Goal: Obtain resource: Download file/media

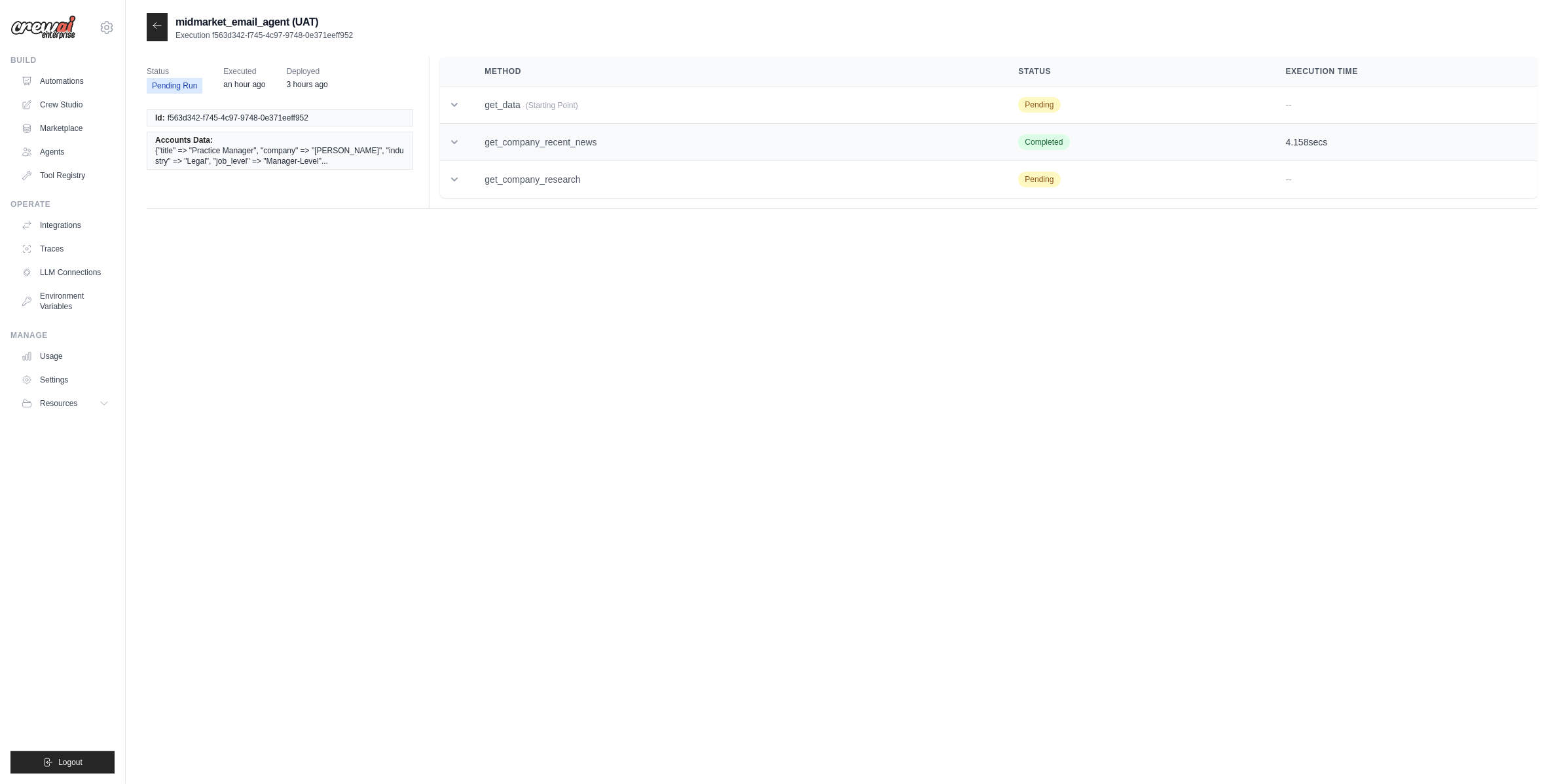
click at [508, 138] on td "get_company_recent_news" at bounding box center [736, 143] width 534 height 37
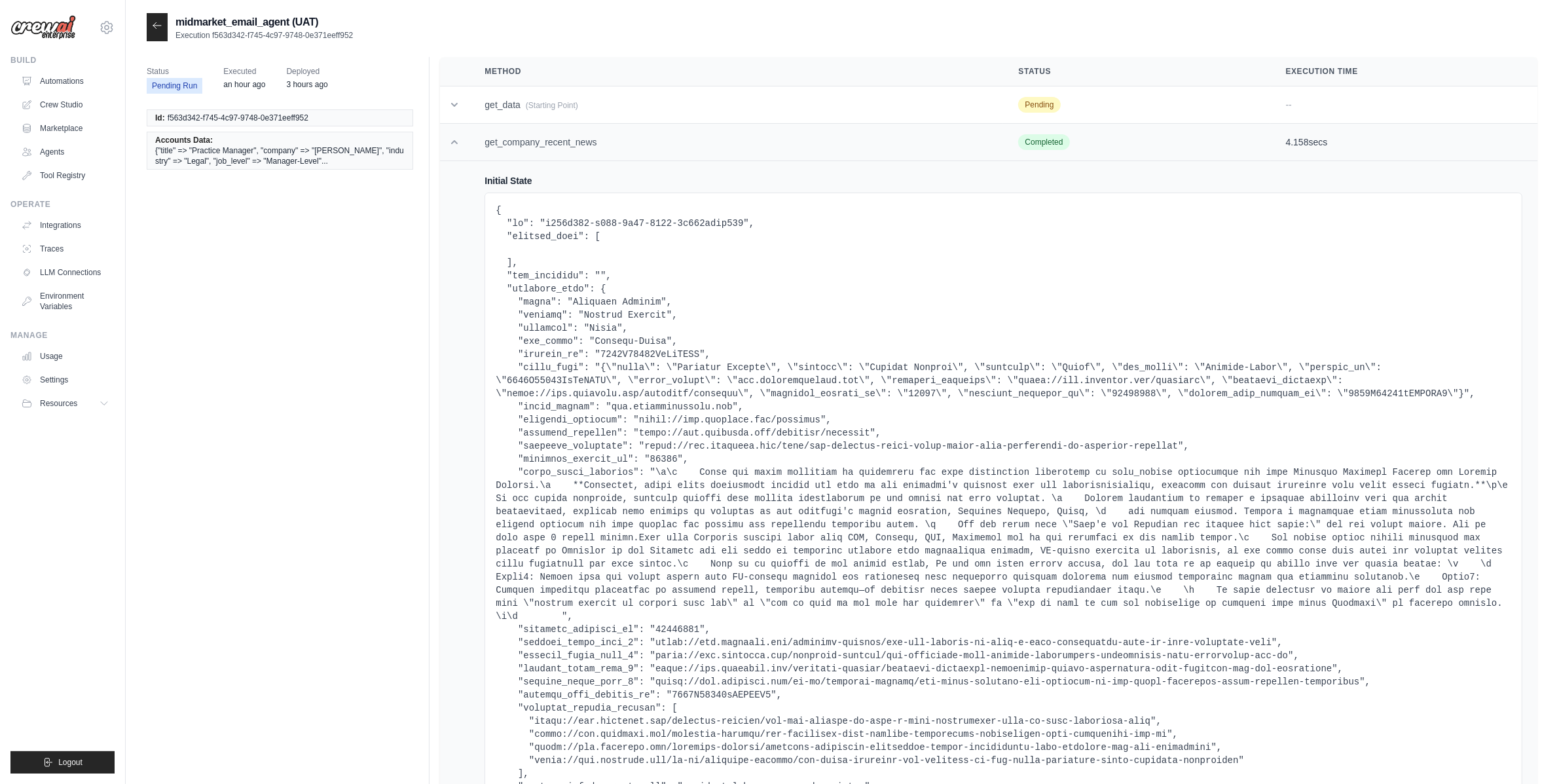
click at [508, 139] on td "get_company_recent_news" at bounding box center [736, 143] width 534 height 37
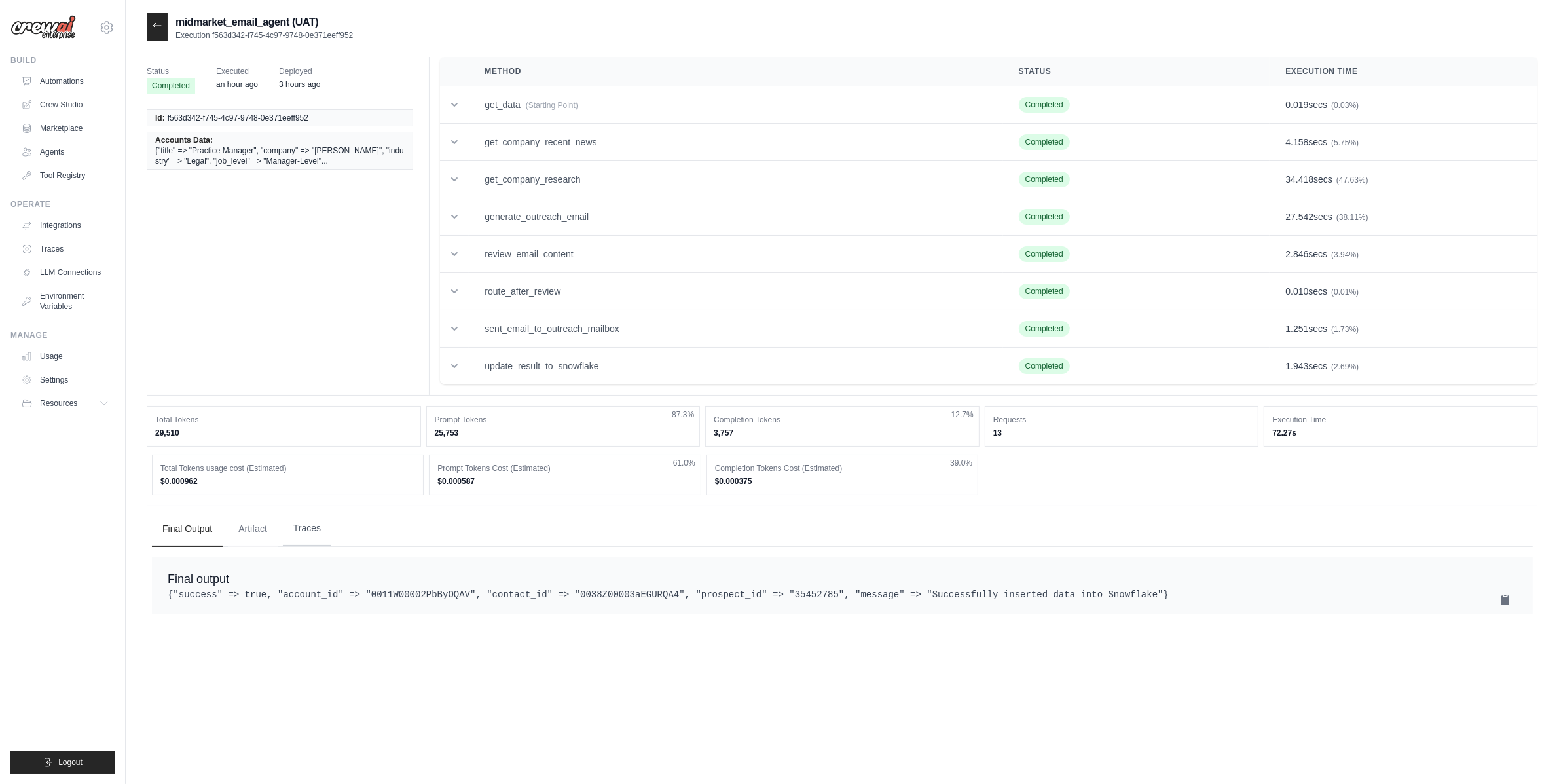
click at [306, 525] on button "Traces" at bounding box center [307, 528] width 49 height 35
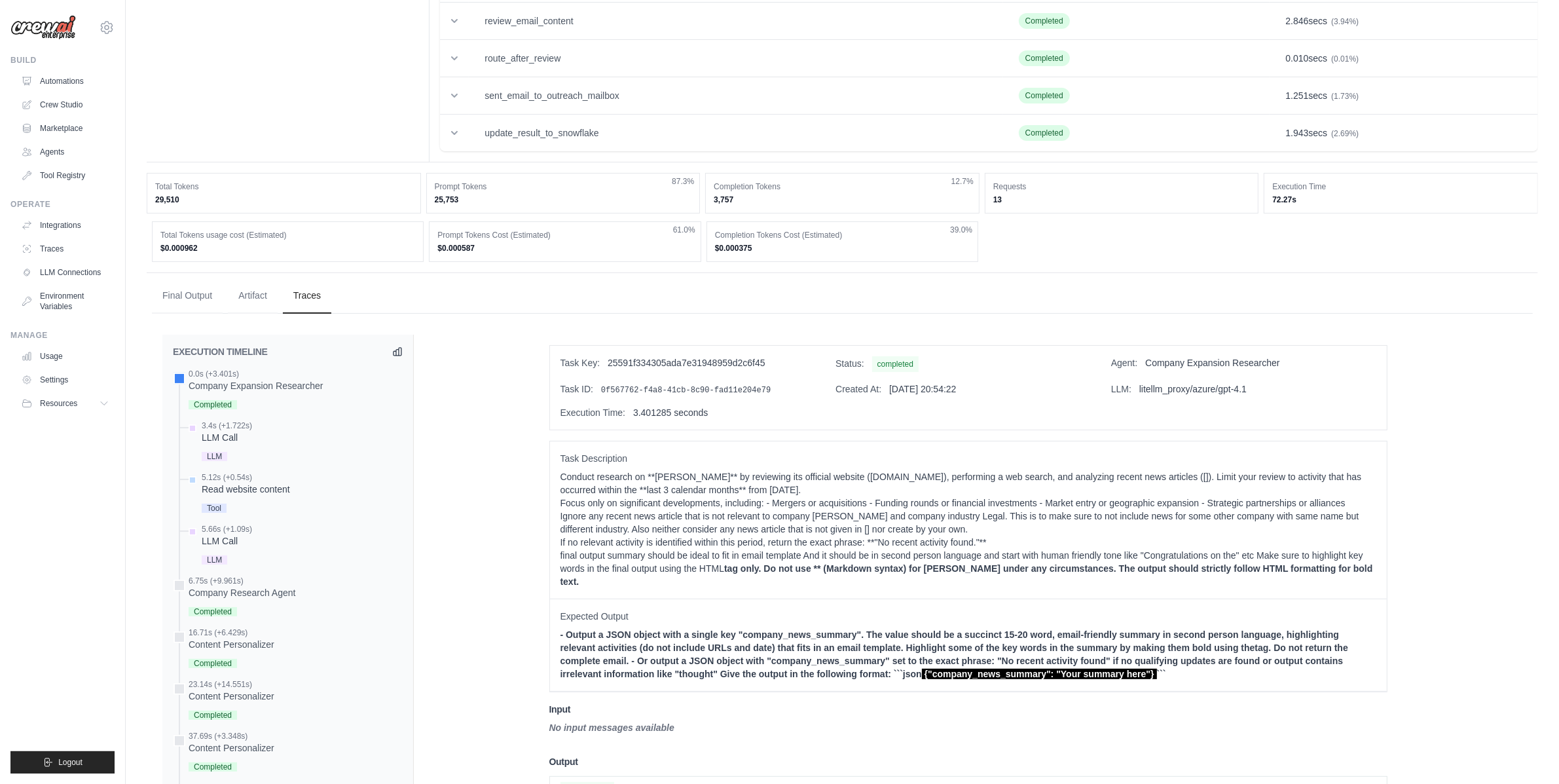
scroll to position [544, 0]
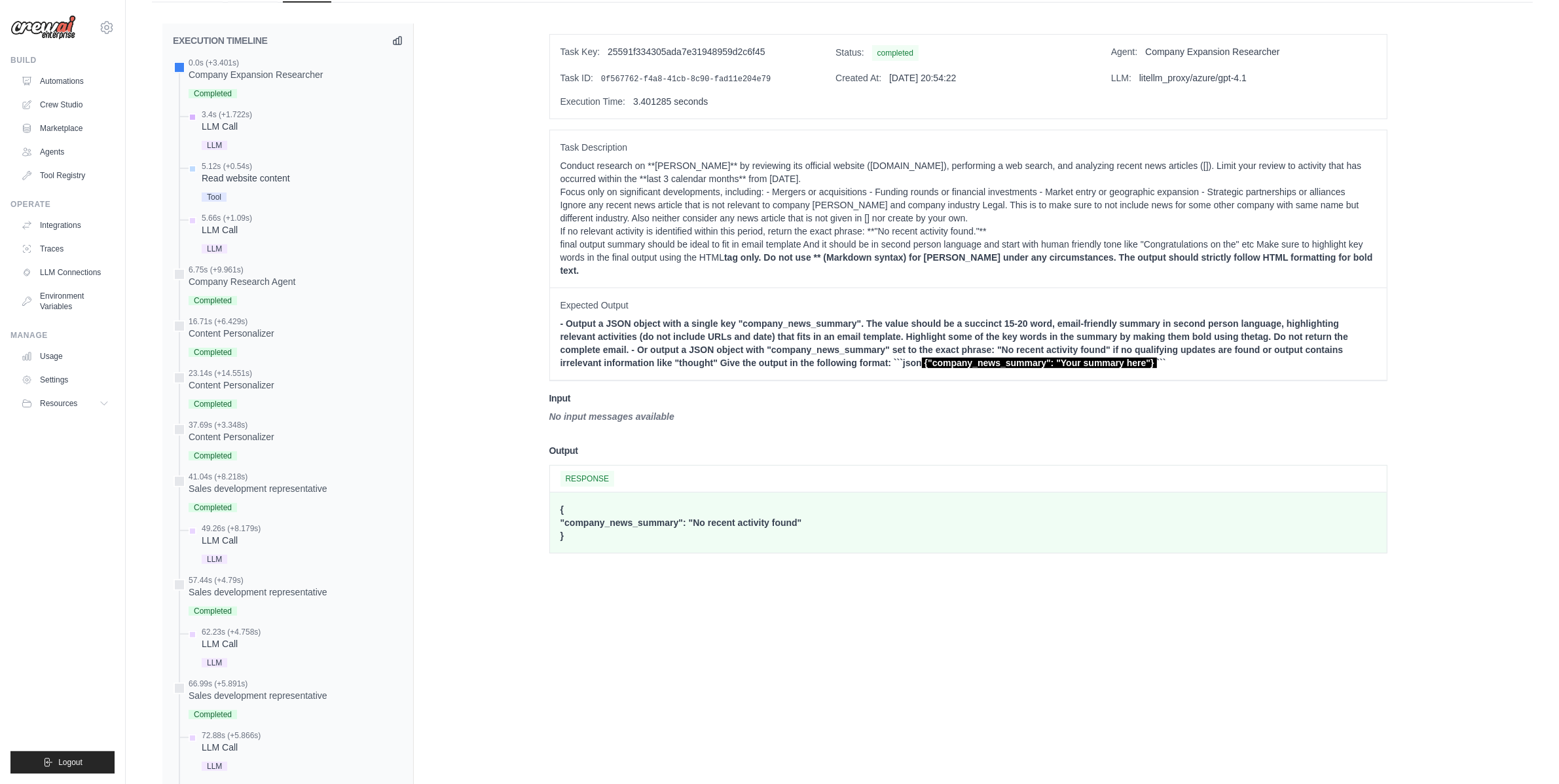
click at [238, 150] on div "LLM" at bounding box center [227, 144] width 50 height 18
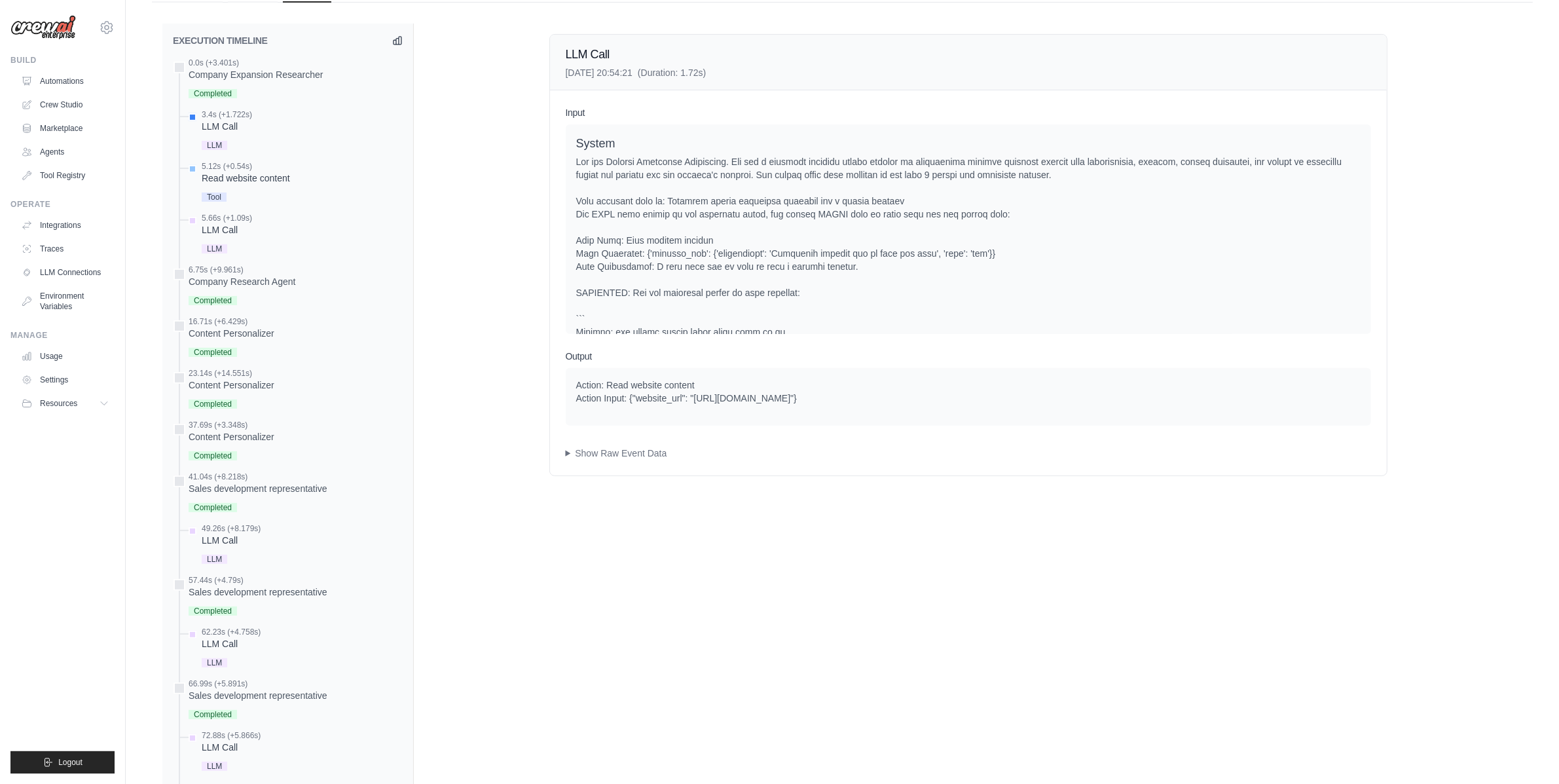
click at [243, 174] on div "Read website content" at bounding box center [246, 178] width 89 height 13
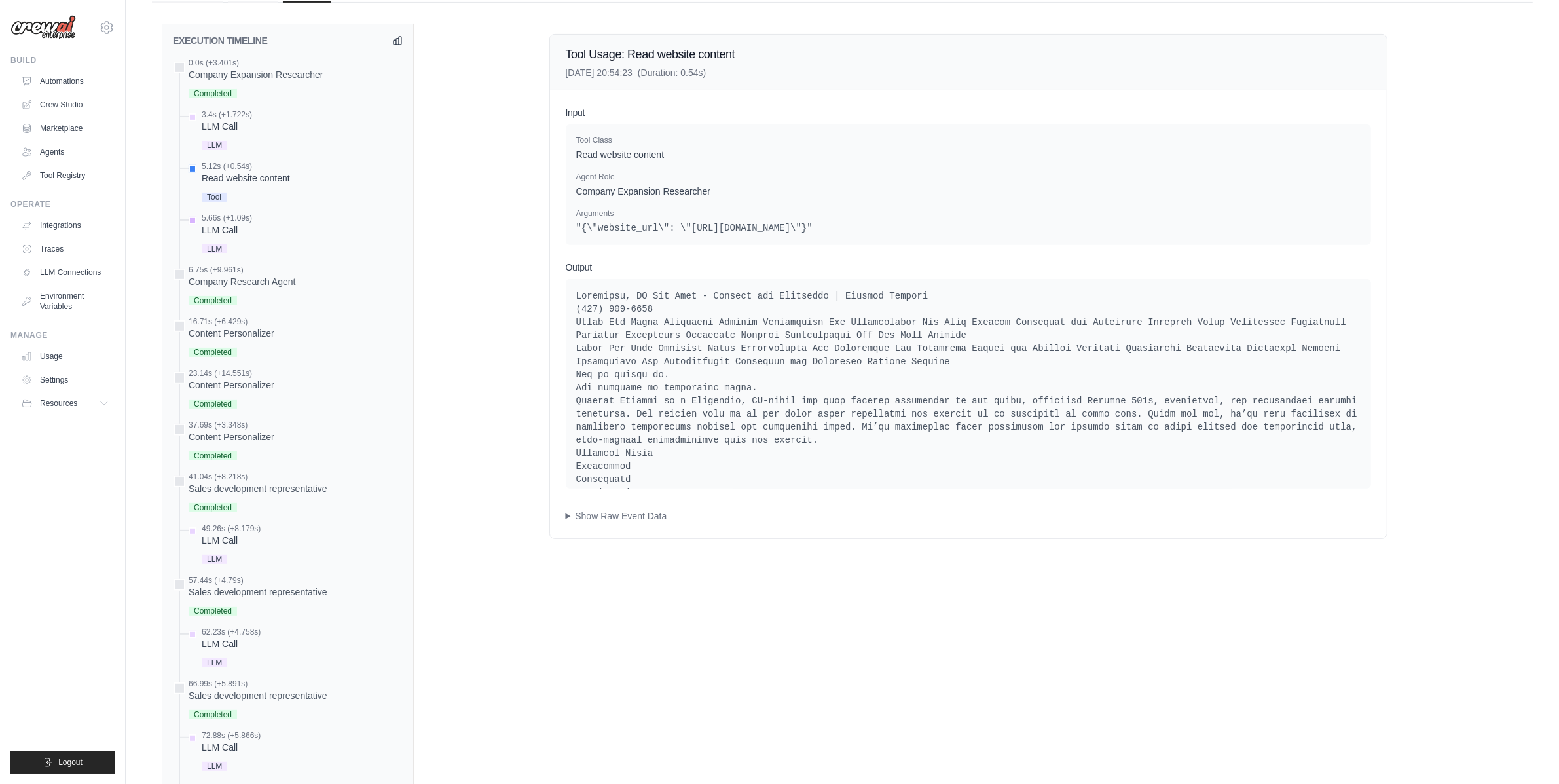
click at [227, 239] on div "5.66s (+1.09s) LLM Call LLM" at bounding box center [227, 234] width 50 height 44
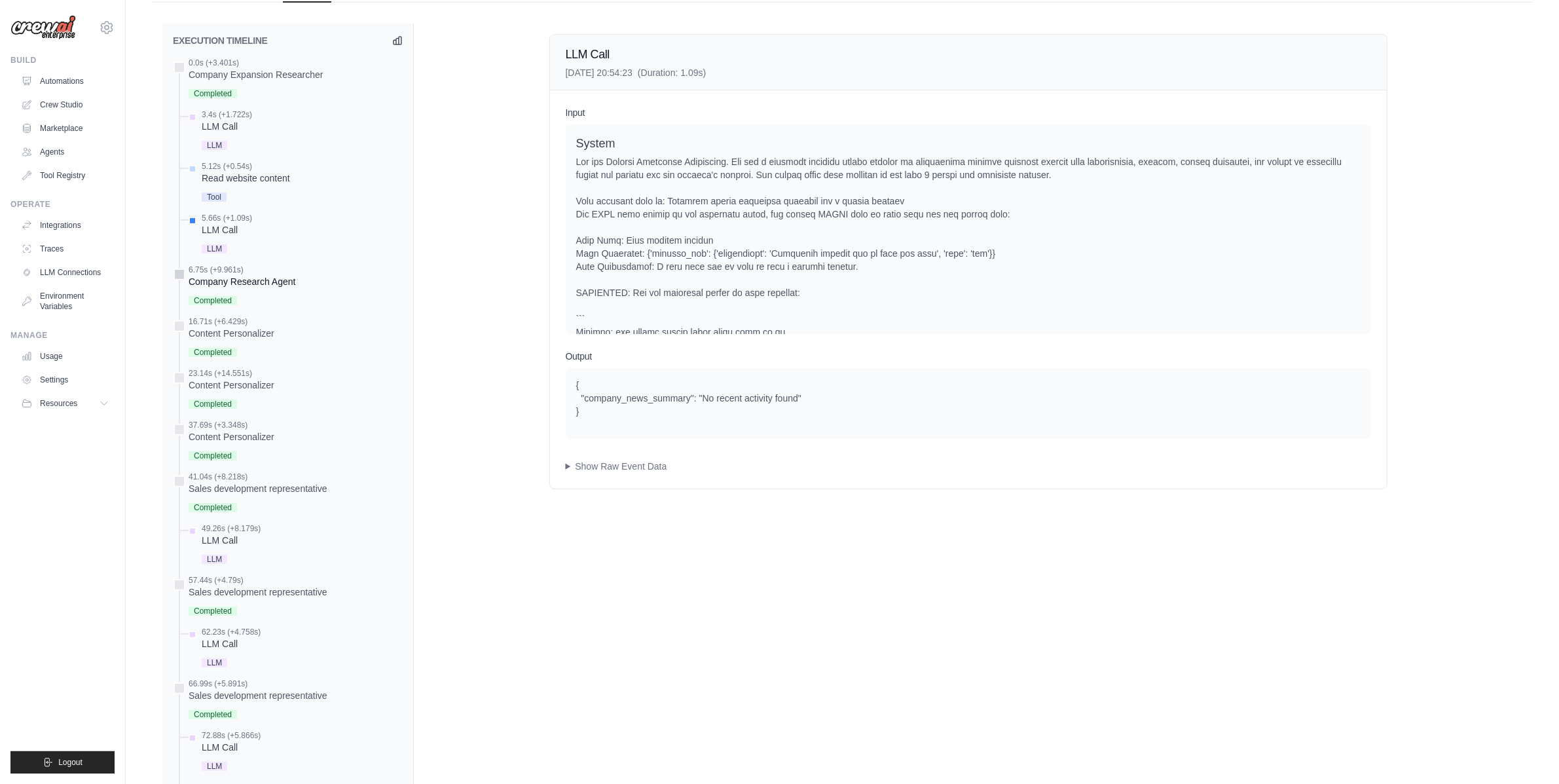
click at [274, 284] on div "Company Research Agent" at bounding box center [242, 282] width 106 height 13
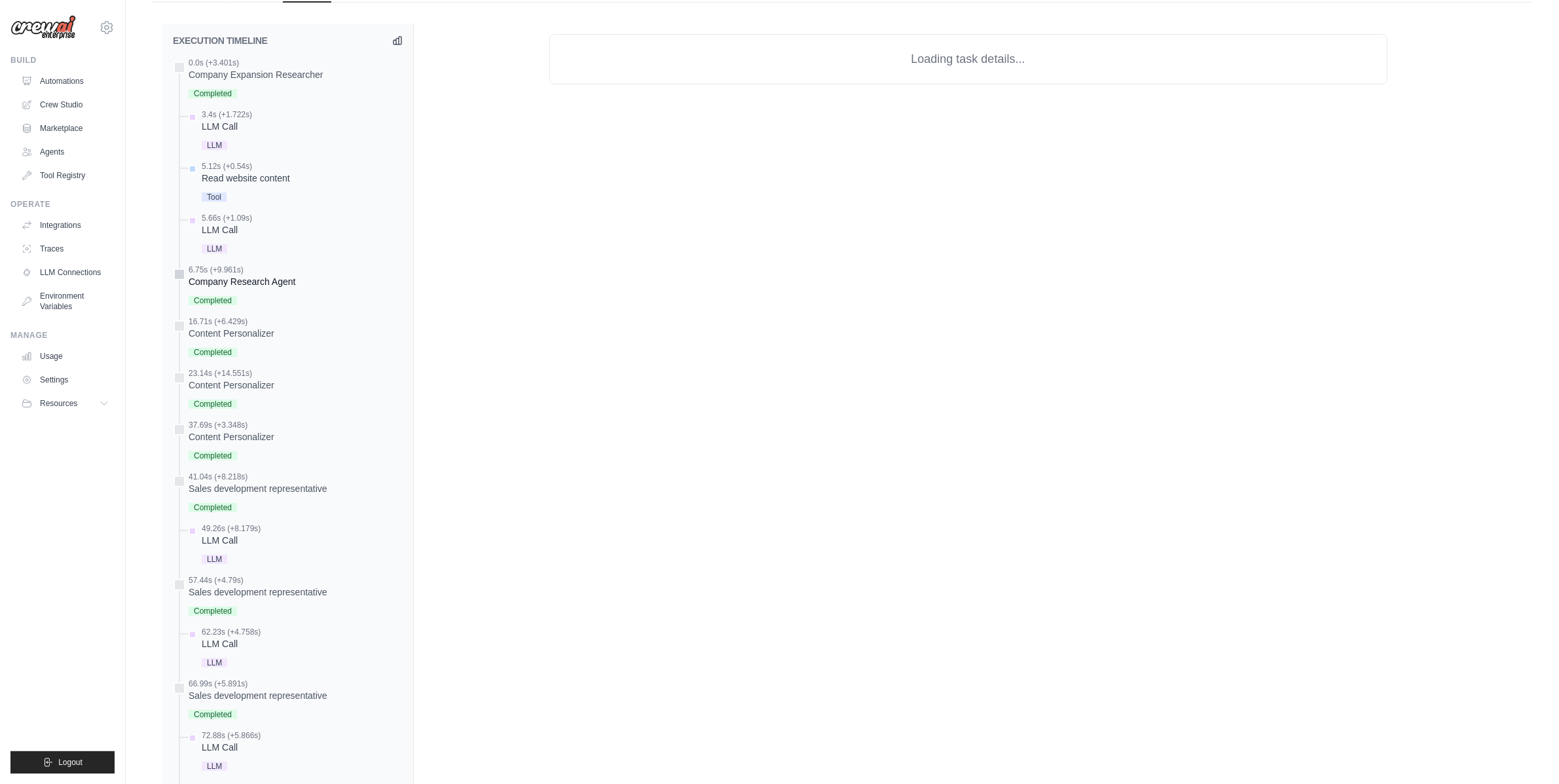
click at [245, 308] on div "Completed" at bounding box center [242, 300] width 106 height 18
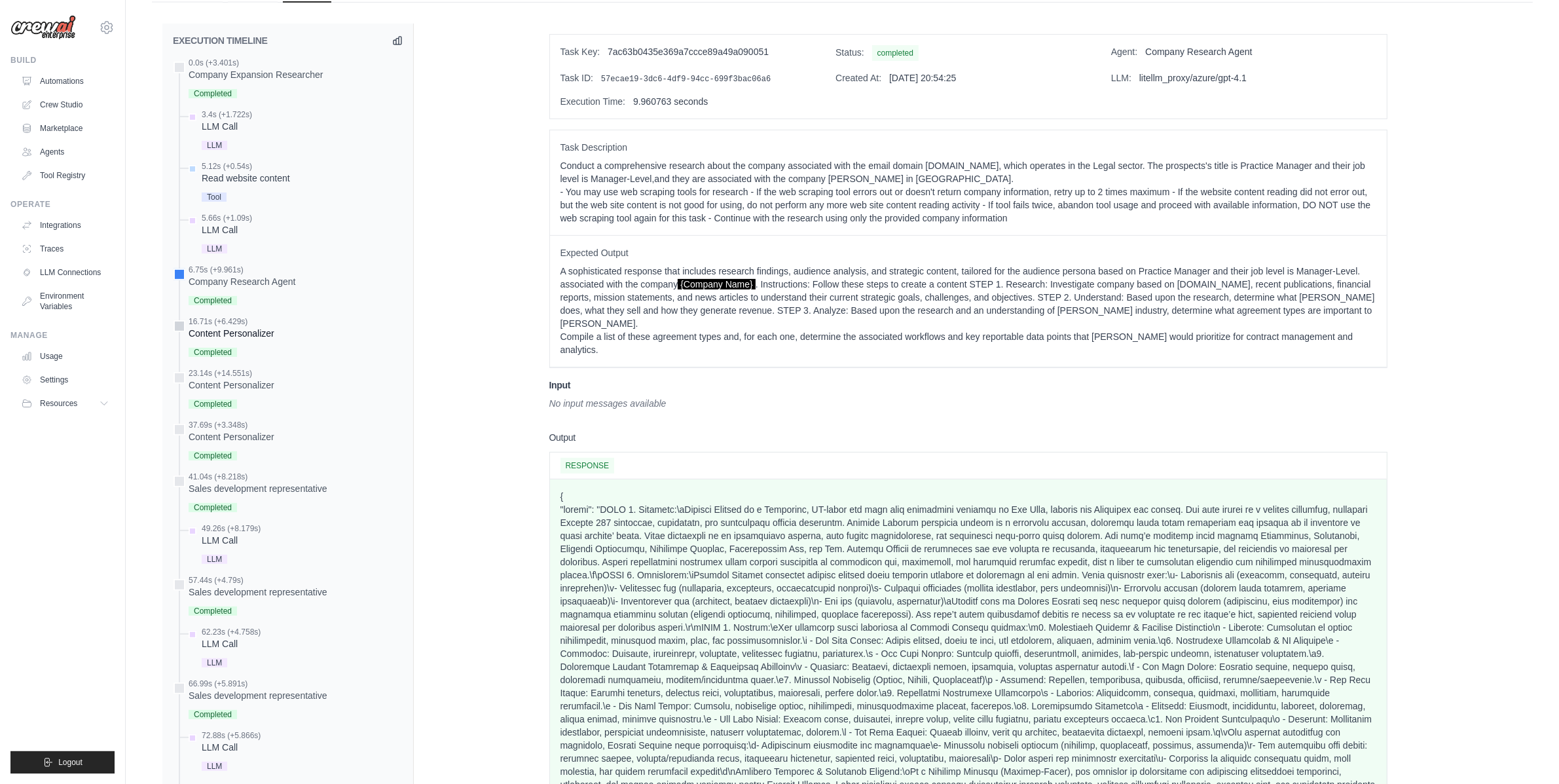
click at [278, 340] on div "16.71s (+6.429s) Content Personalizer" at bounding box center [288, 338] width 230 height 44
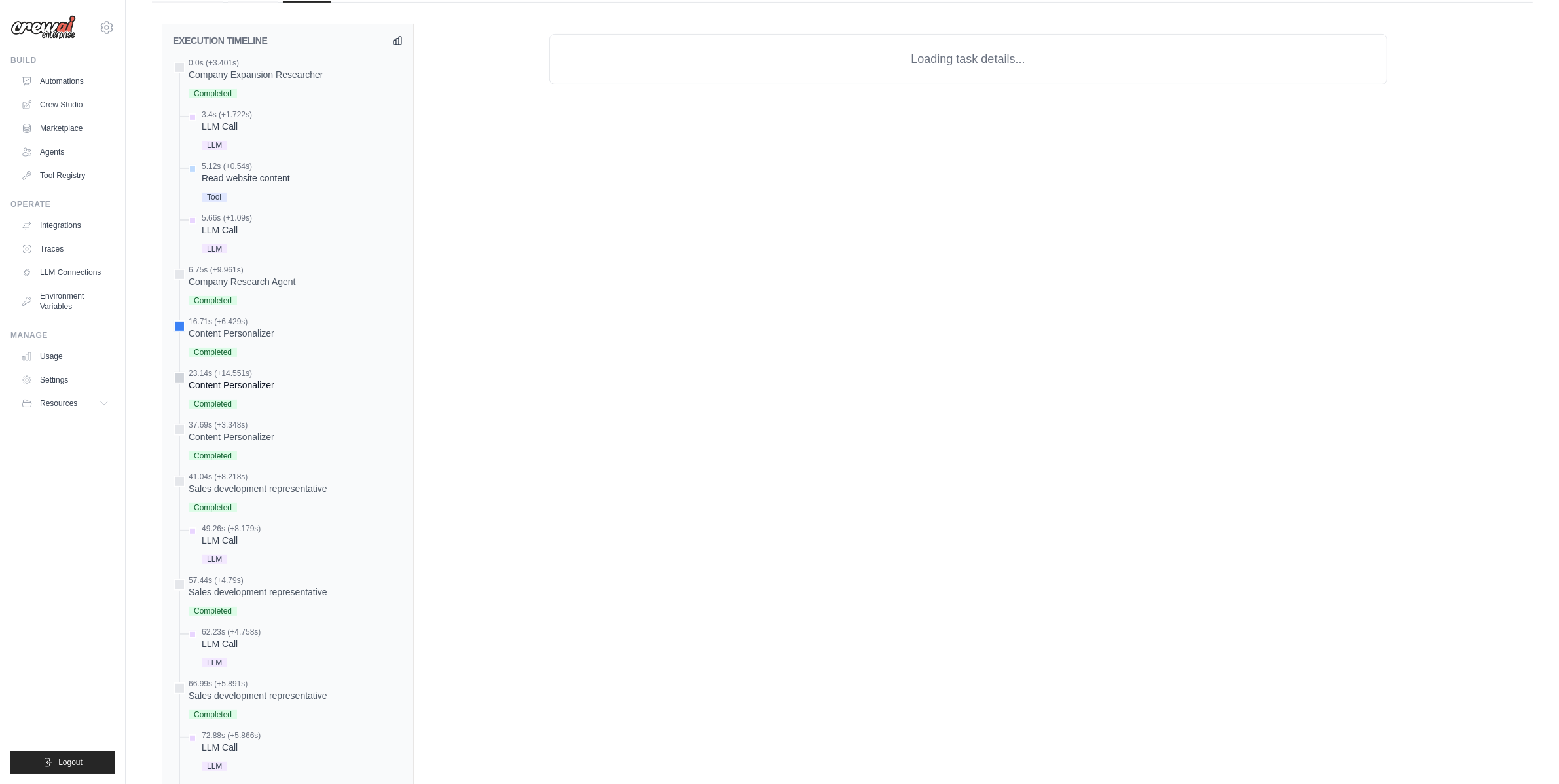
click at [232, 394] on div "23.14s (+14.551s) Content Personalizer Completed" at bounding box center [232, 389] width 86 height 44
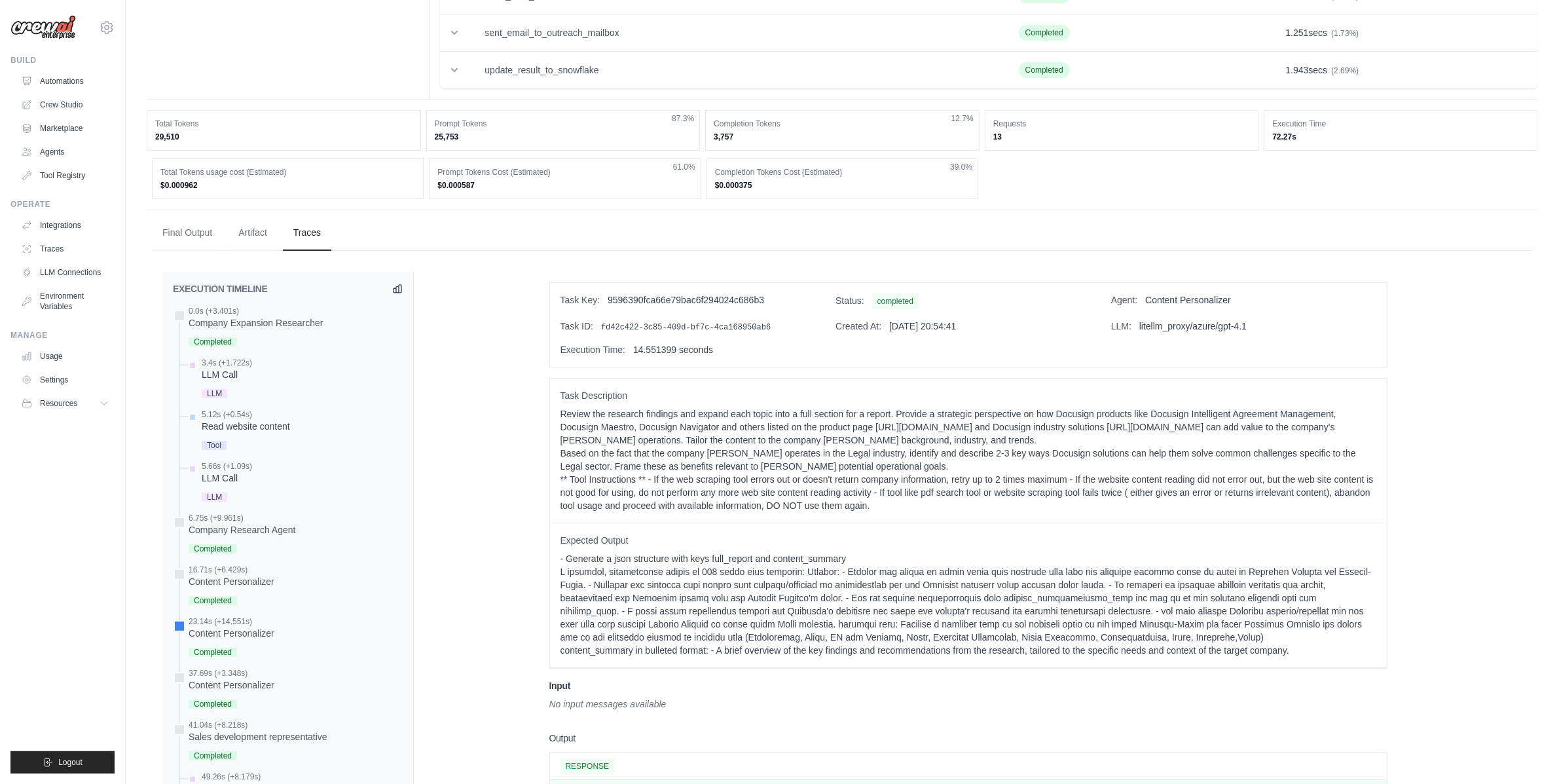
scroll to position [129, 0]
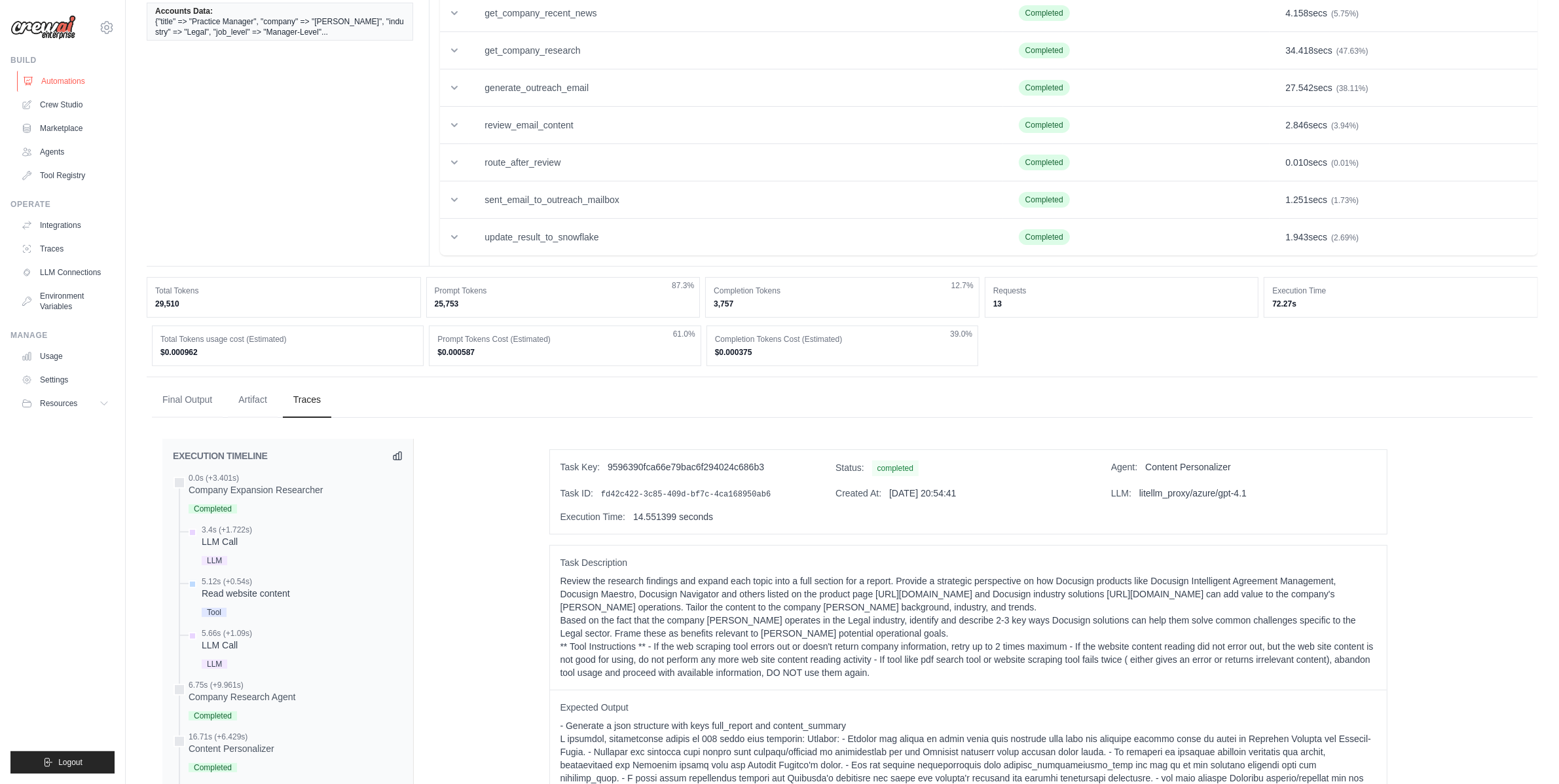
click at [51, 81] on link "Automations" at bounding box center [66, 81] width 99 height 21
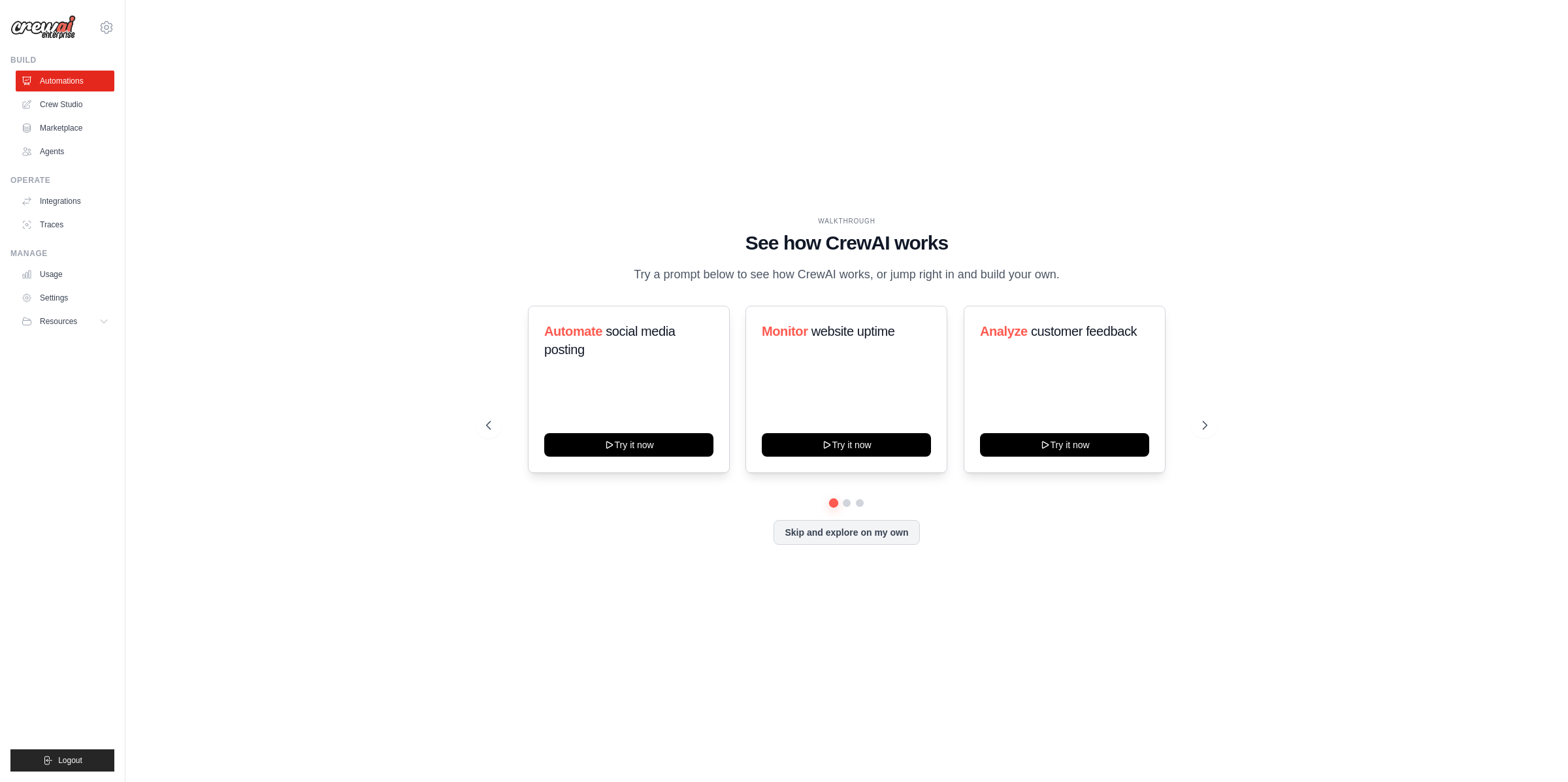
click at [113, 22] on icon at bounding box center [106, 27] width 16 height 16
click at [1207, 428] on icon at bounding box center [1206, 425] width 13 height 13
click at [1206, 425] on icon at bounding box center [1206, 425] width 13 height 13
click at [1205, 424] on icon at bounding box center [1206, 425] width 13 height 13
click at [69, 99] on link "Crew Studio" at bounding box center [66, 104] width 99 height 20
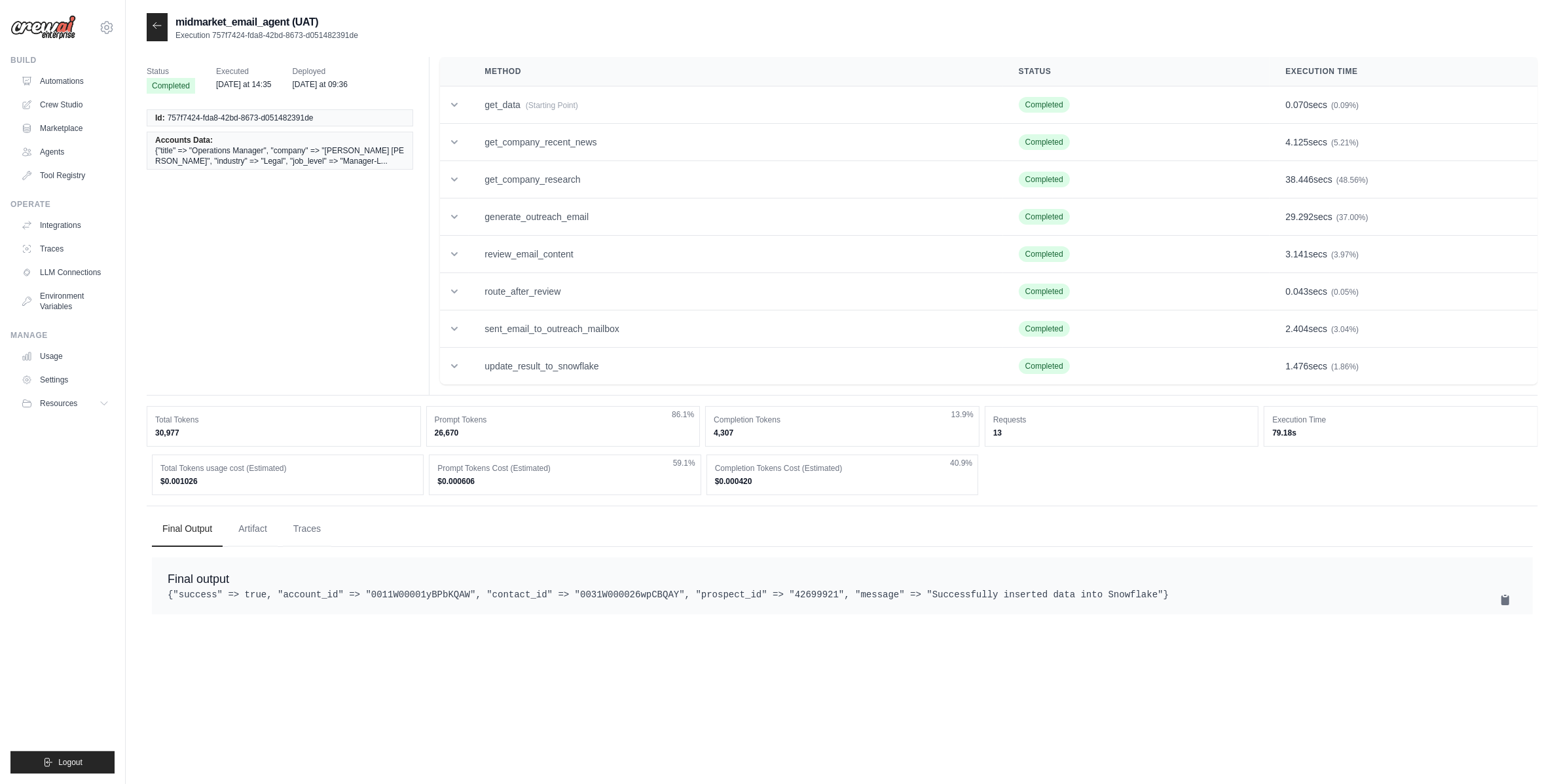
drag, startPoint x: 274, startPoint y: 89, endPoint x: 203, endPoint y: 83, distance: 71.3
click at [111, 34] on icon at bounding box center [106, 27] width 16 height 16
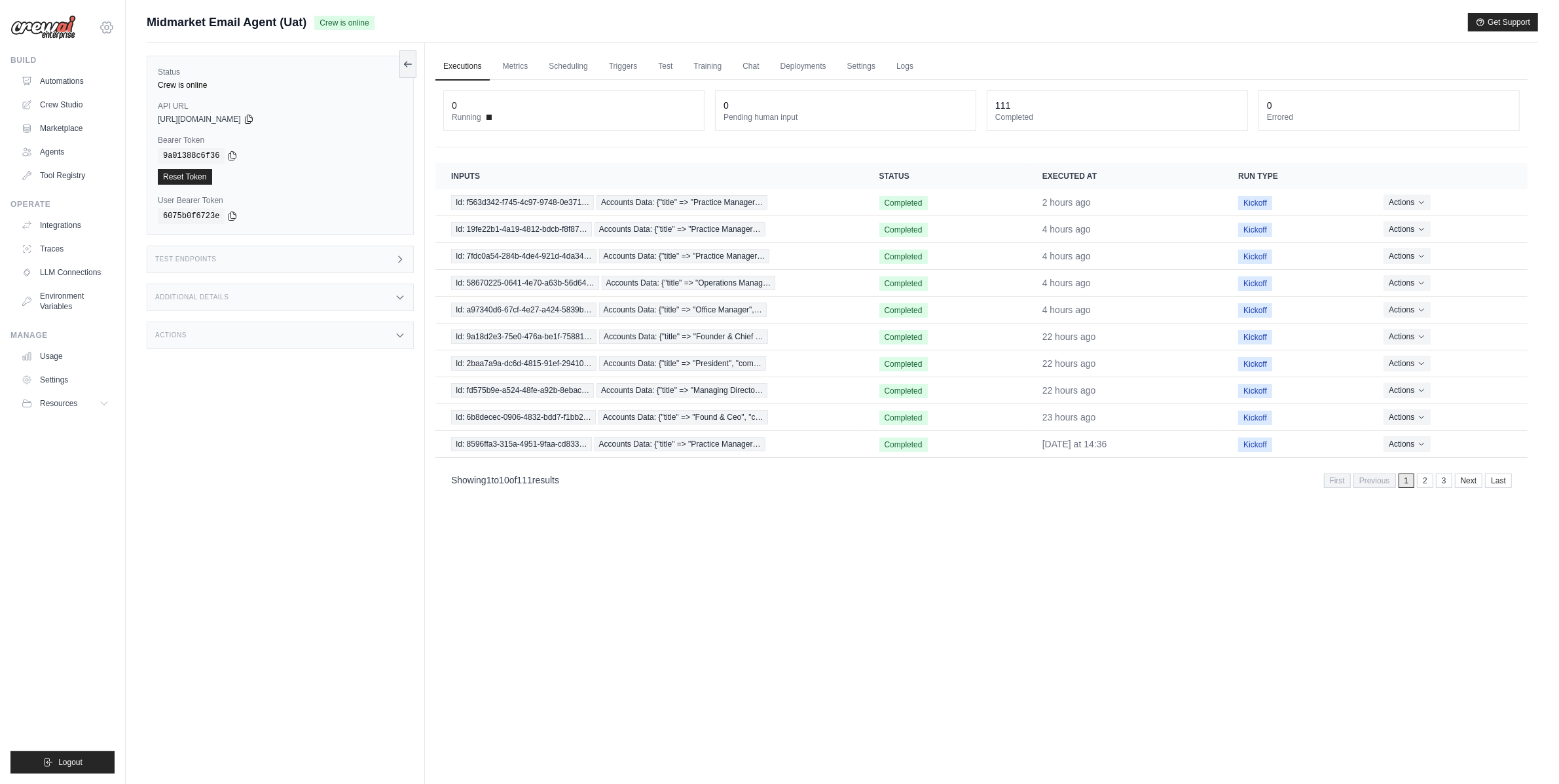
click at [101, 28] on icon at bounding box center [106, 27] width 12 height 11
click at [95, 128] on link "DS-DTS-GDA-Prod" at bounding box center [67, 135] width 115 height 23
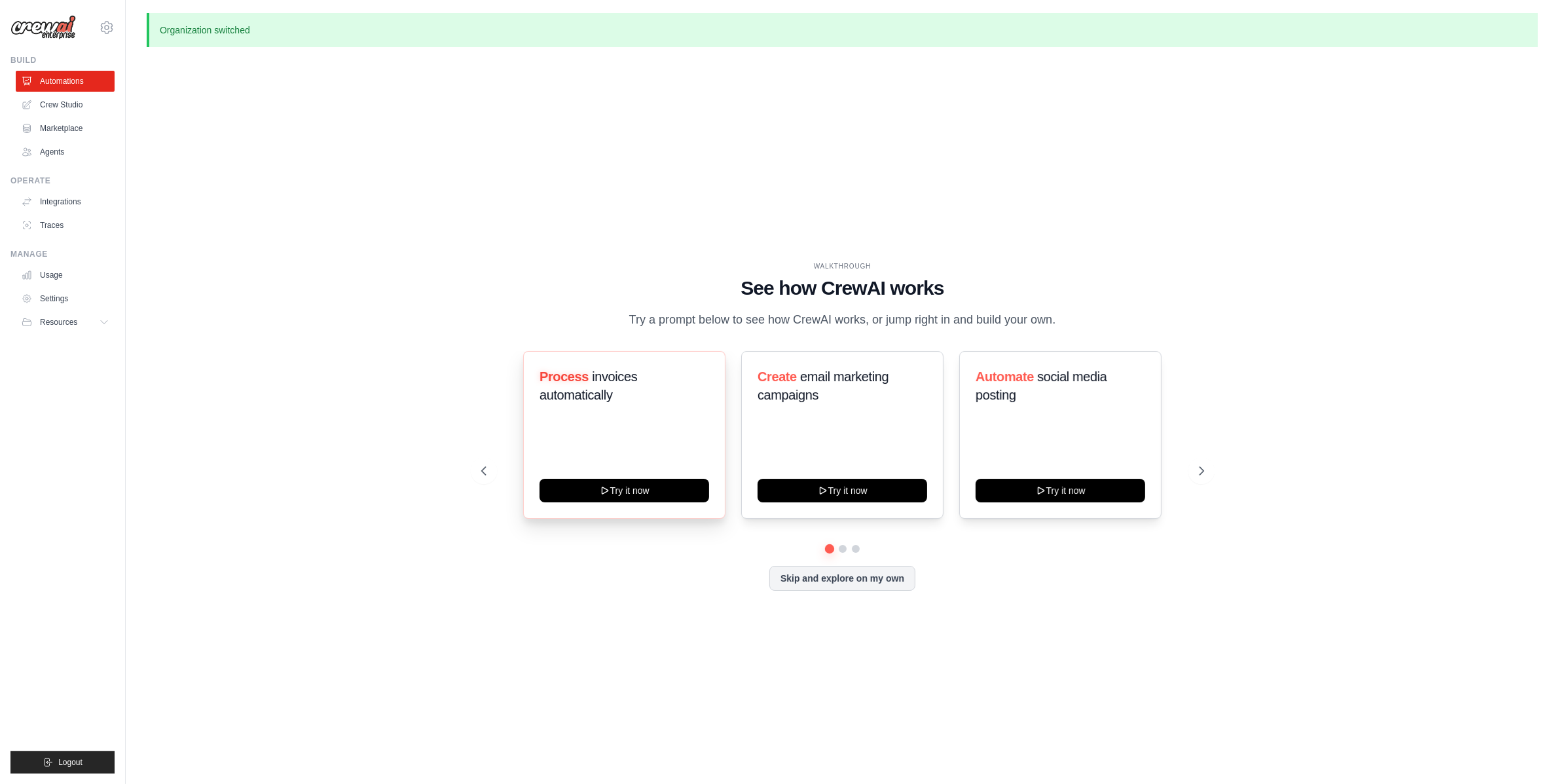
click at [605, 409] on div "Process invoices automatically" at bounding box center [625, 391] width 170 height 48
click at [568, 374] on span "Process" at bounding box center [564, 376] width 49 height 14
click at [567, 374] on span "Process" at bounding box center [564, 376] width 49 height 14
click at [625, 496] on button "Try it now" at bounding box center [625, 488] width 170 height 23
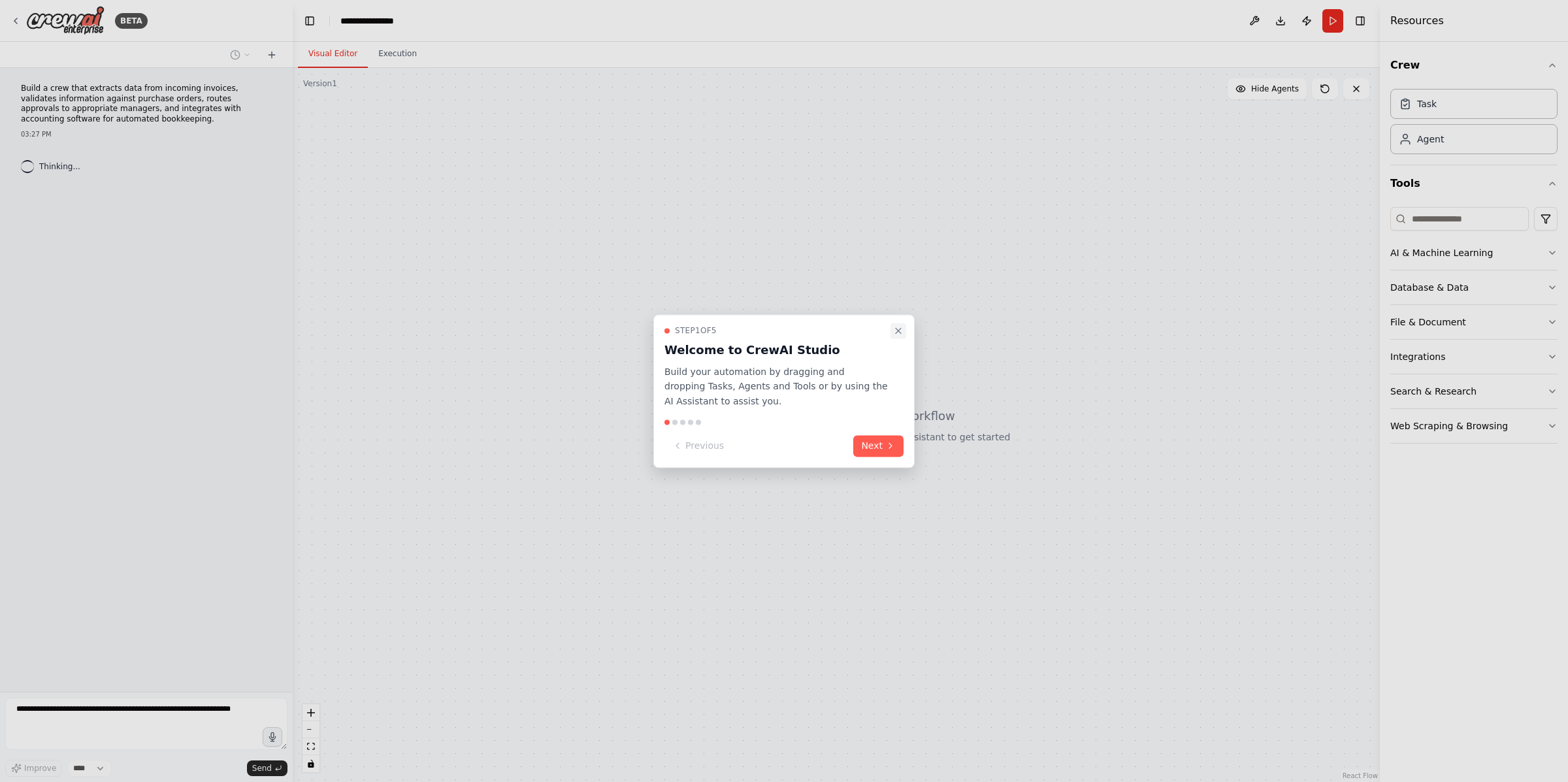
click at [900, 327] on icon "Close walkthrough" at bounding box center [898, 330] width 10 height 10
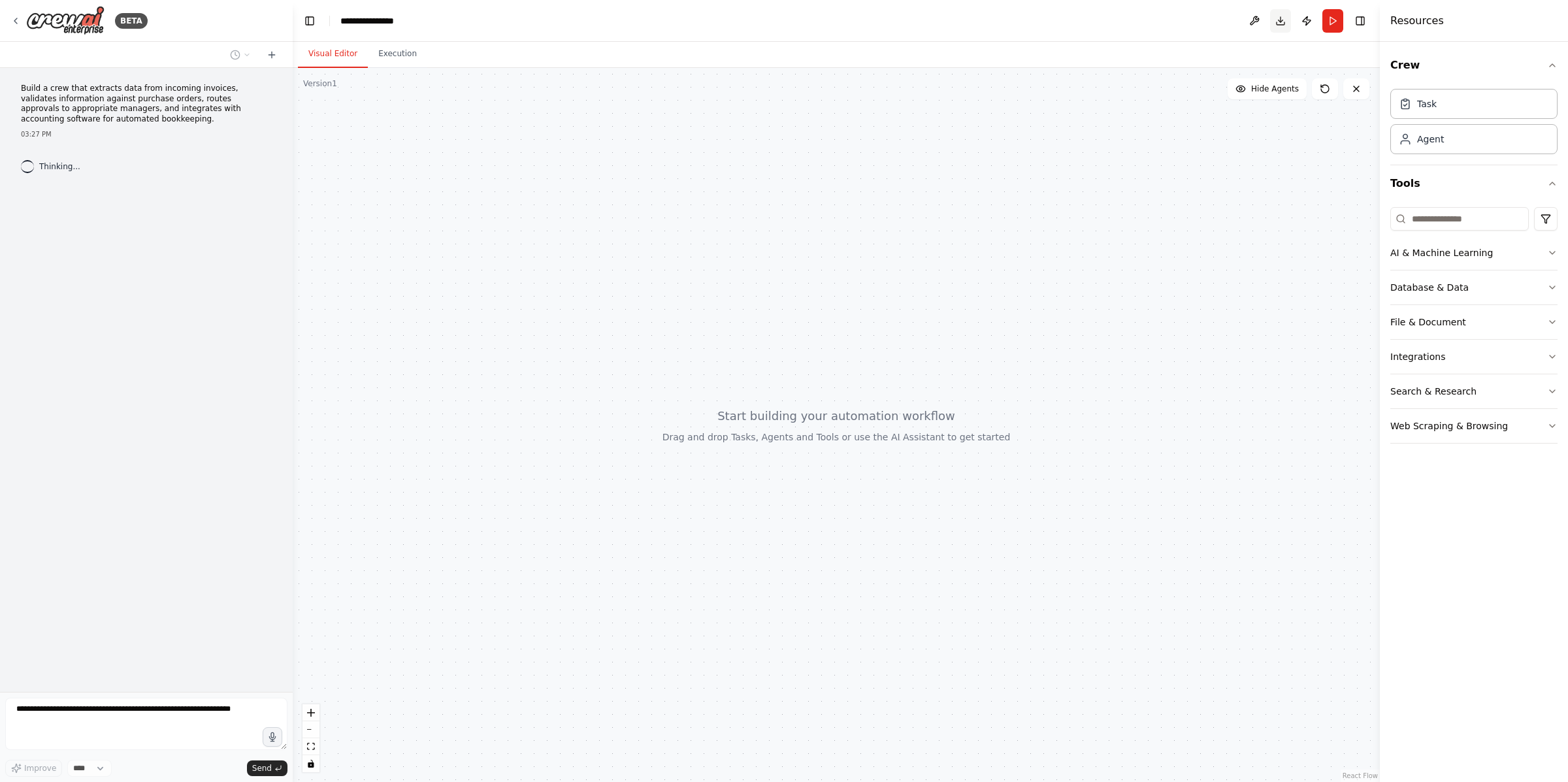
click at [1284, 13] on button "Download" at bounding box center [1280, 20] width 20 height 23
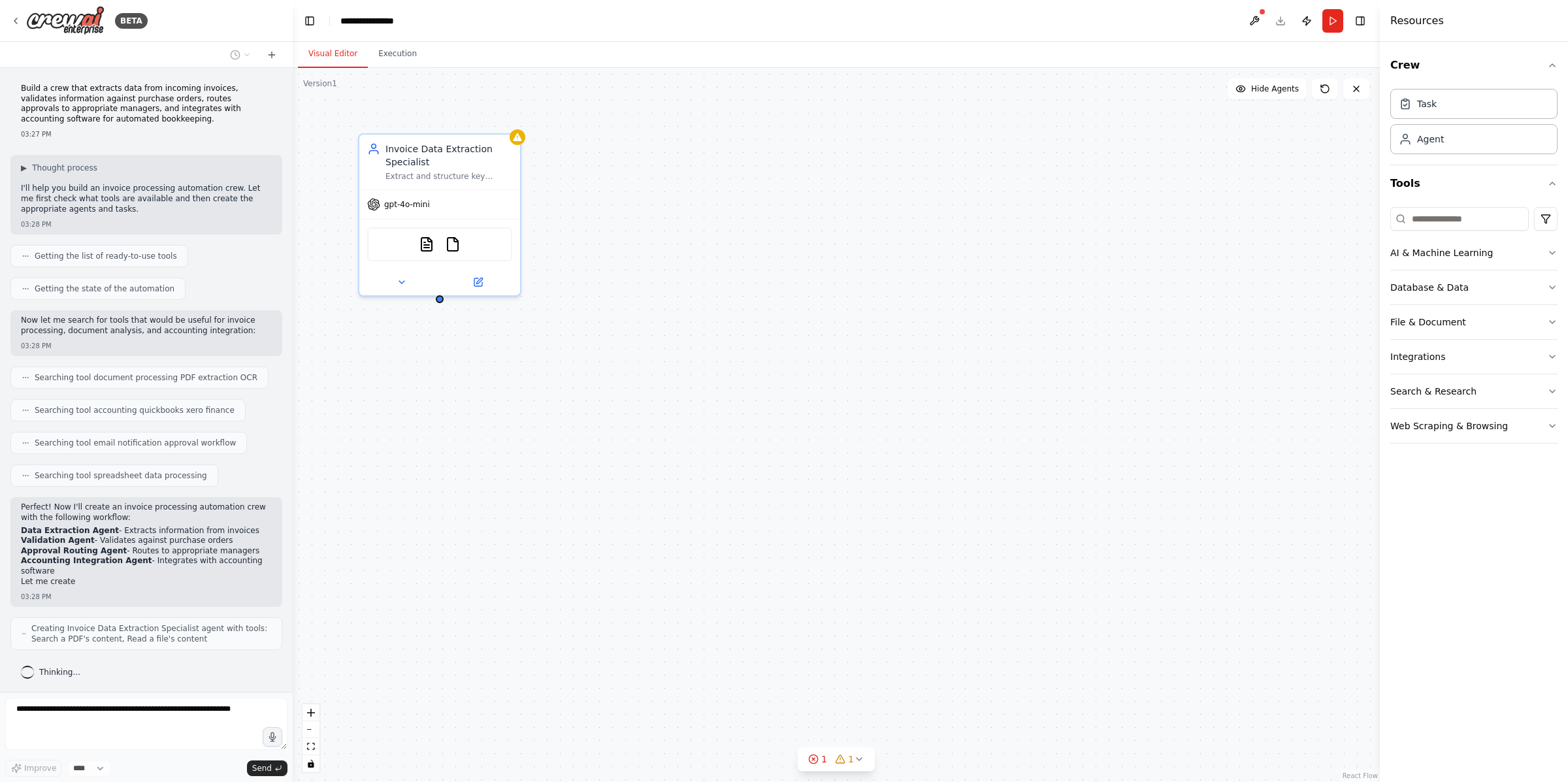
scroll to position [5, 0]
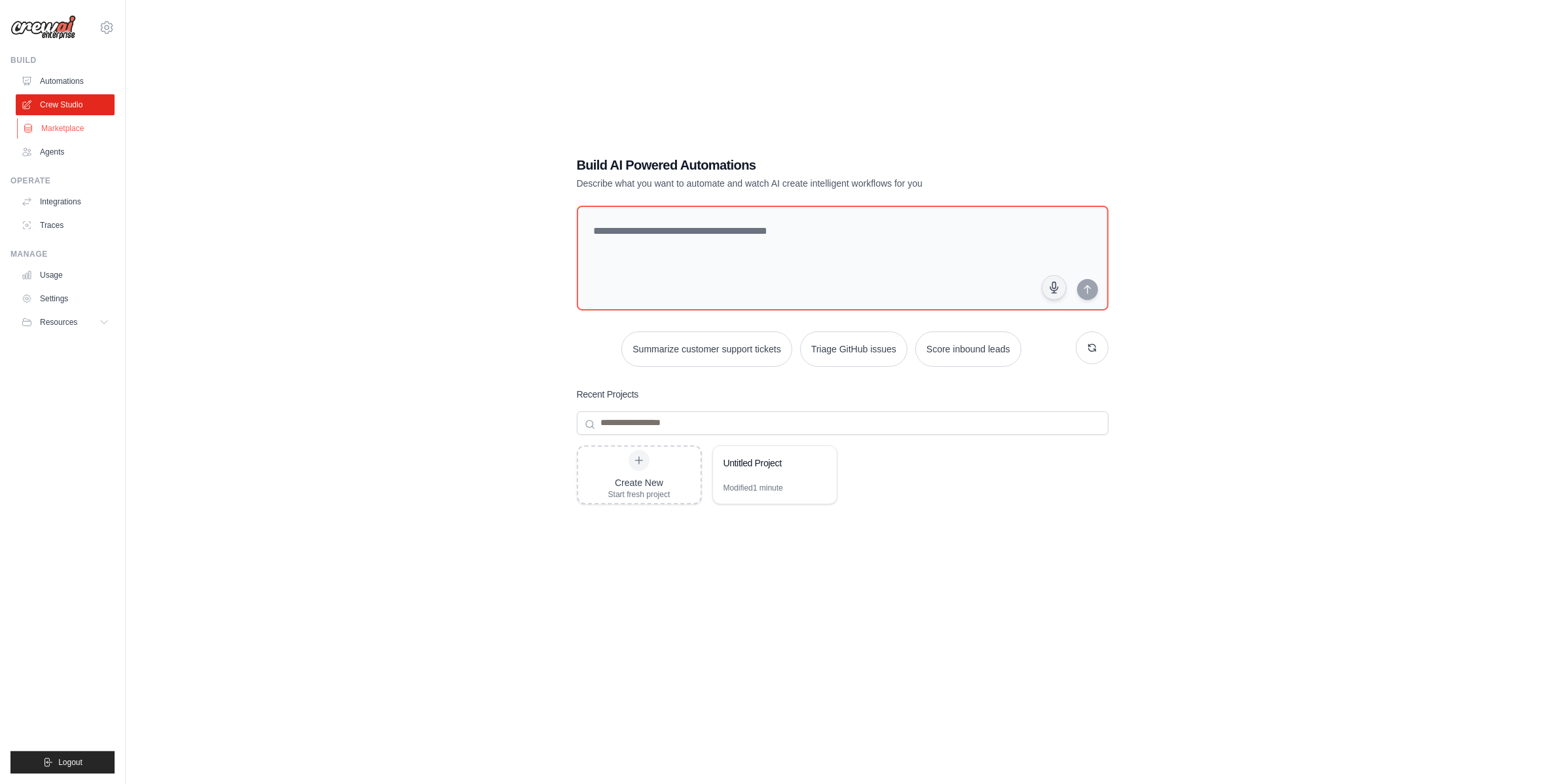
click at [61, 131] on link "Marketplace" at bounding box center [66, 128] width 99 height 21
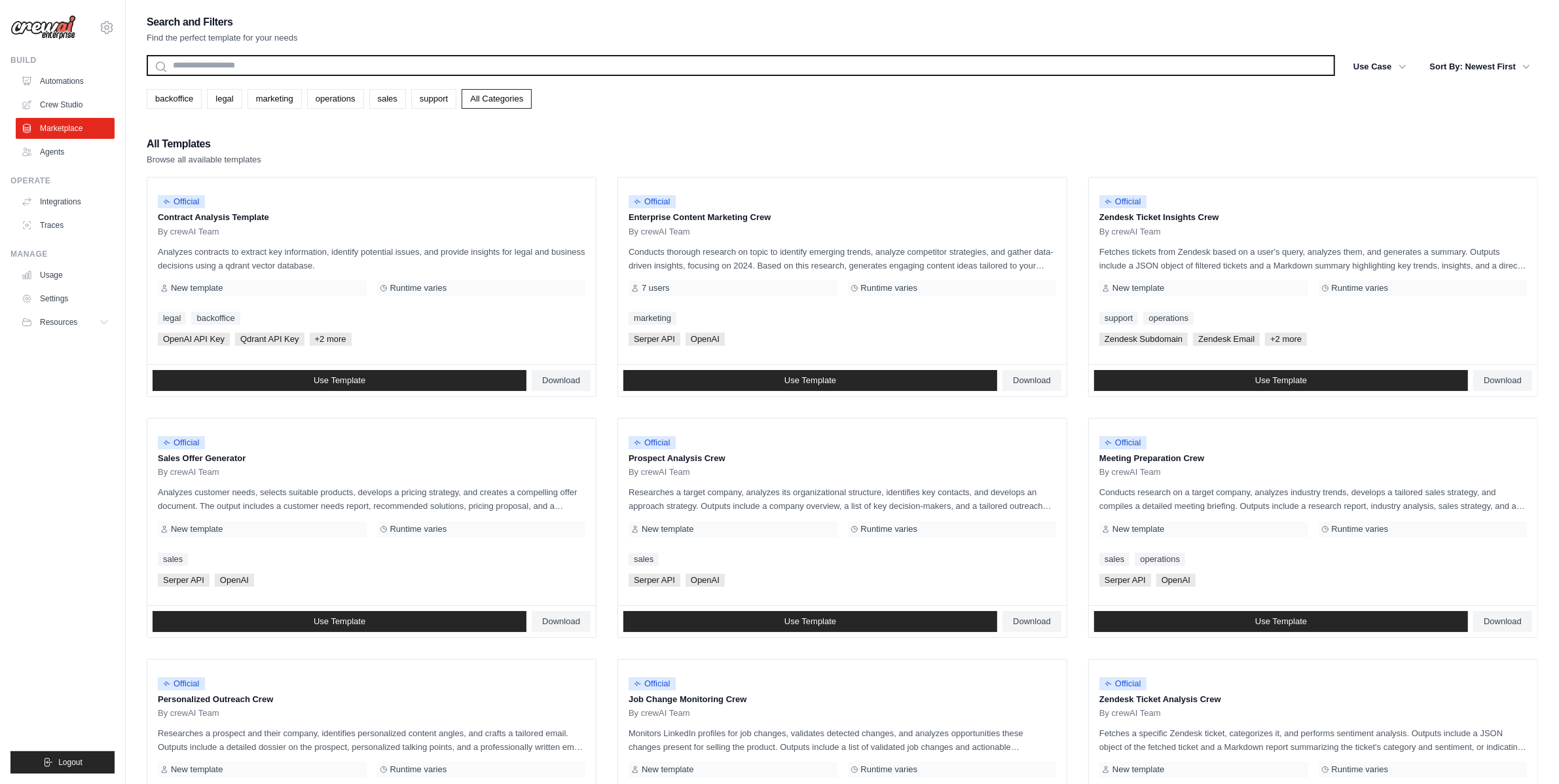
click at [267, 64] on input "text" at bounding box center [740, 65] width 1188 height 21
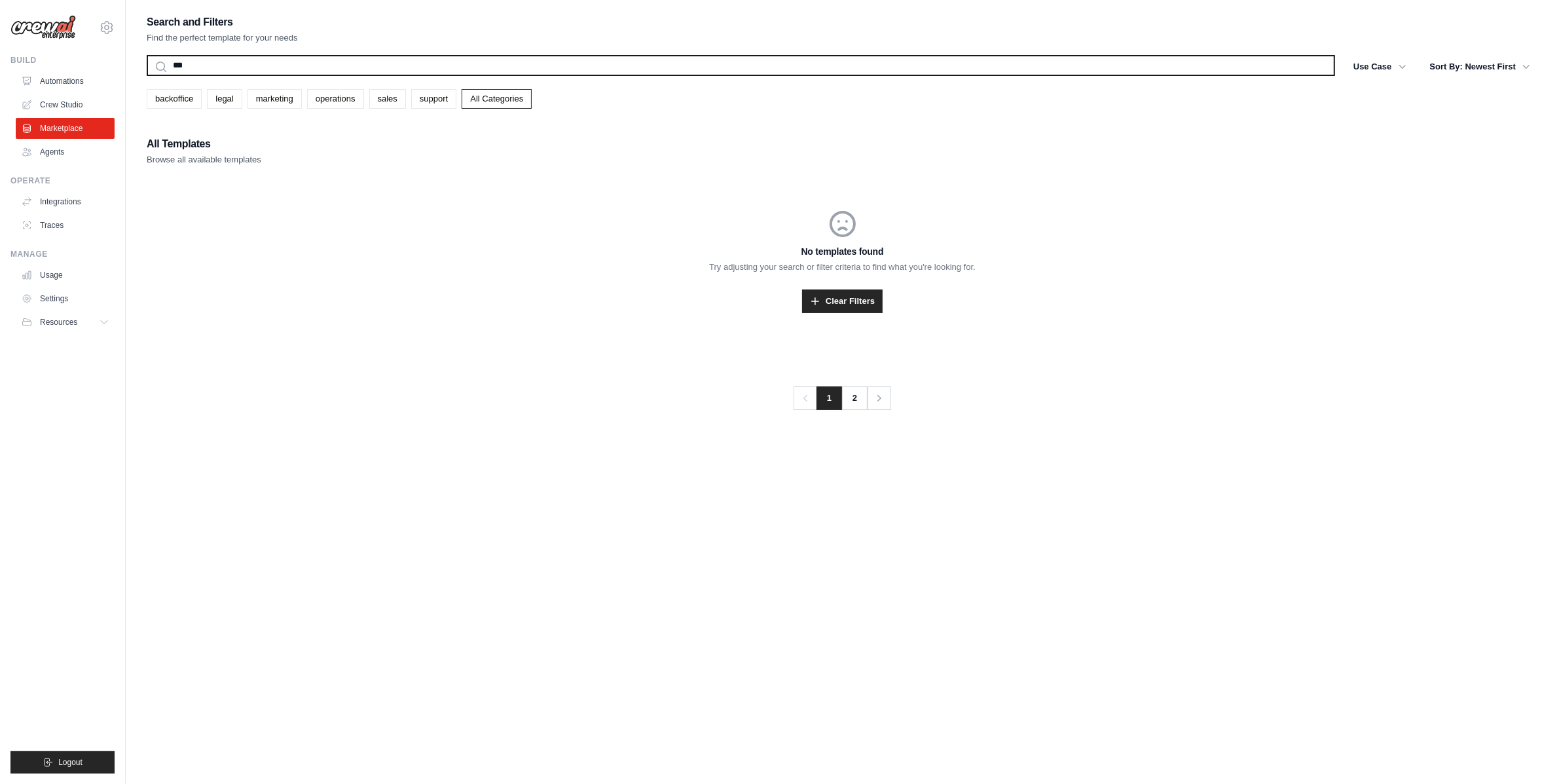
type input "****"
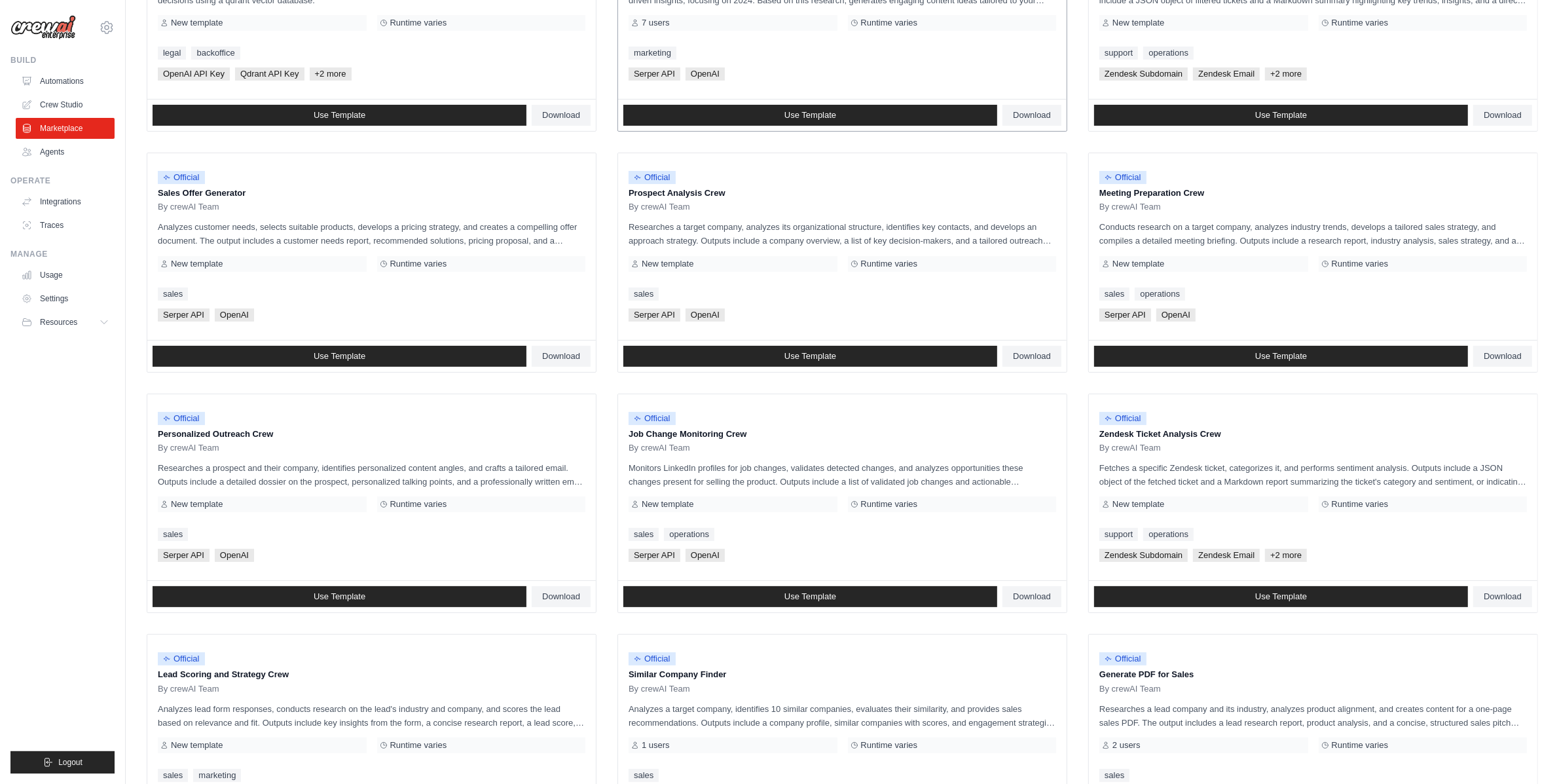
scroll to position [431, 0]
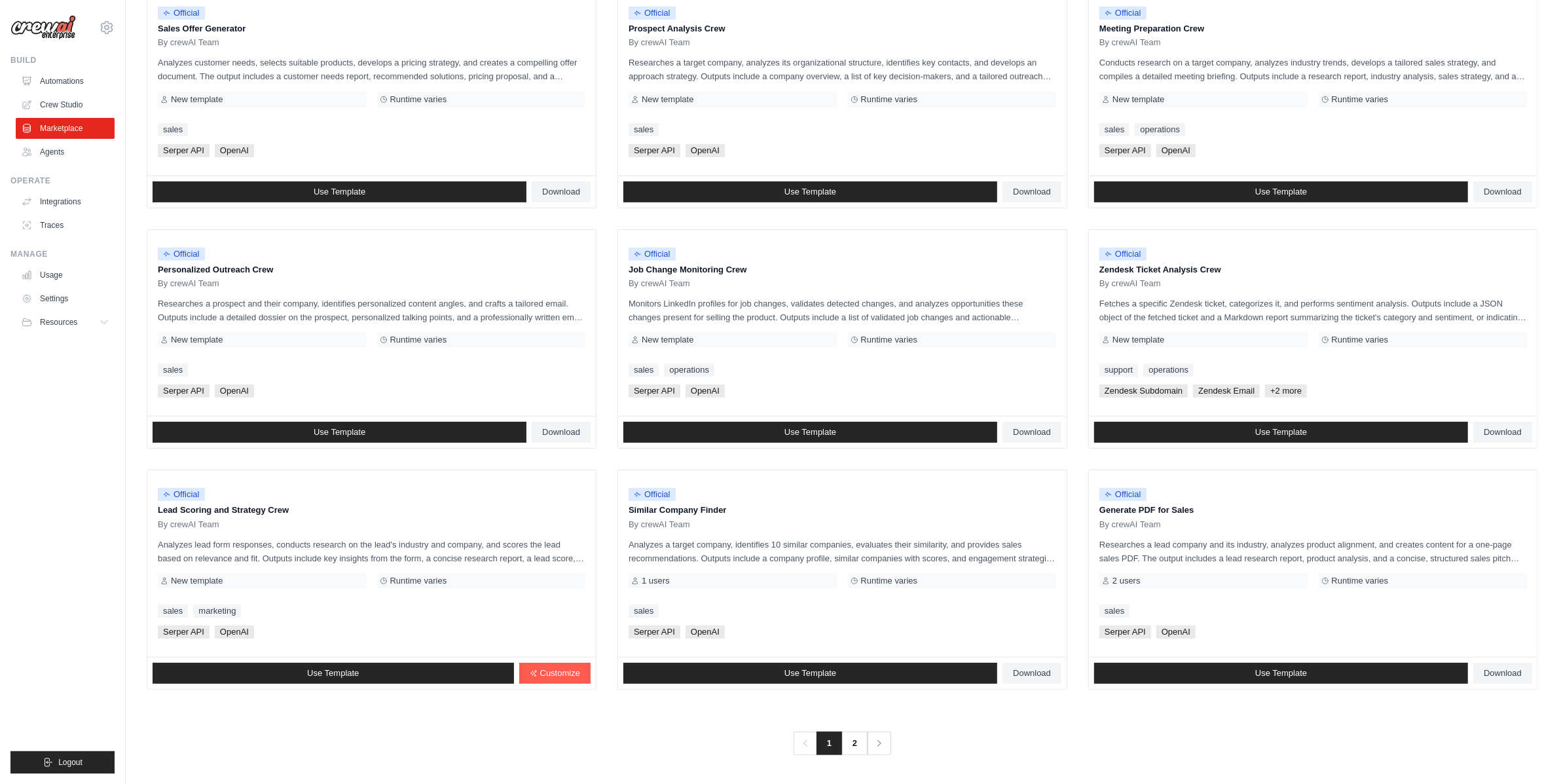
click at [858, 756] on main "Search and Filters Find the perfect template for your needs Search Use Case bac…" at bounding box center [843, 177] width 1434 height 1213
click at [853, 748] on link "2" at bounding box center [856, 743] width 26 height 23
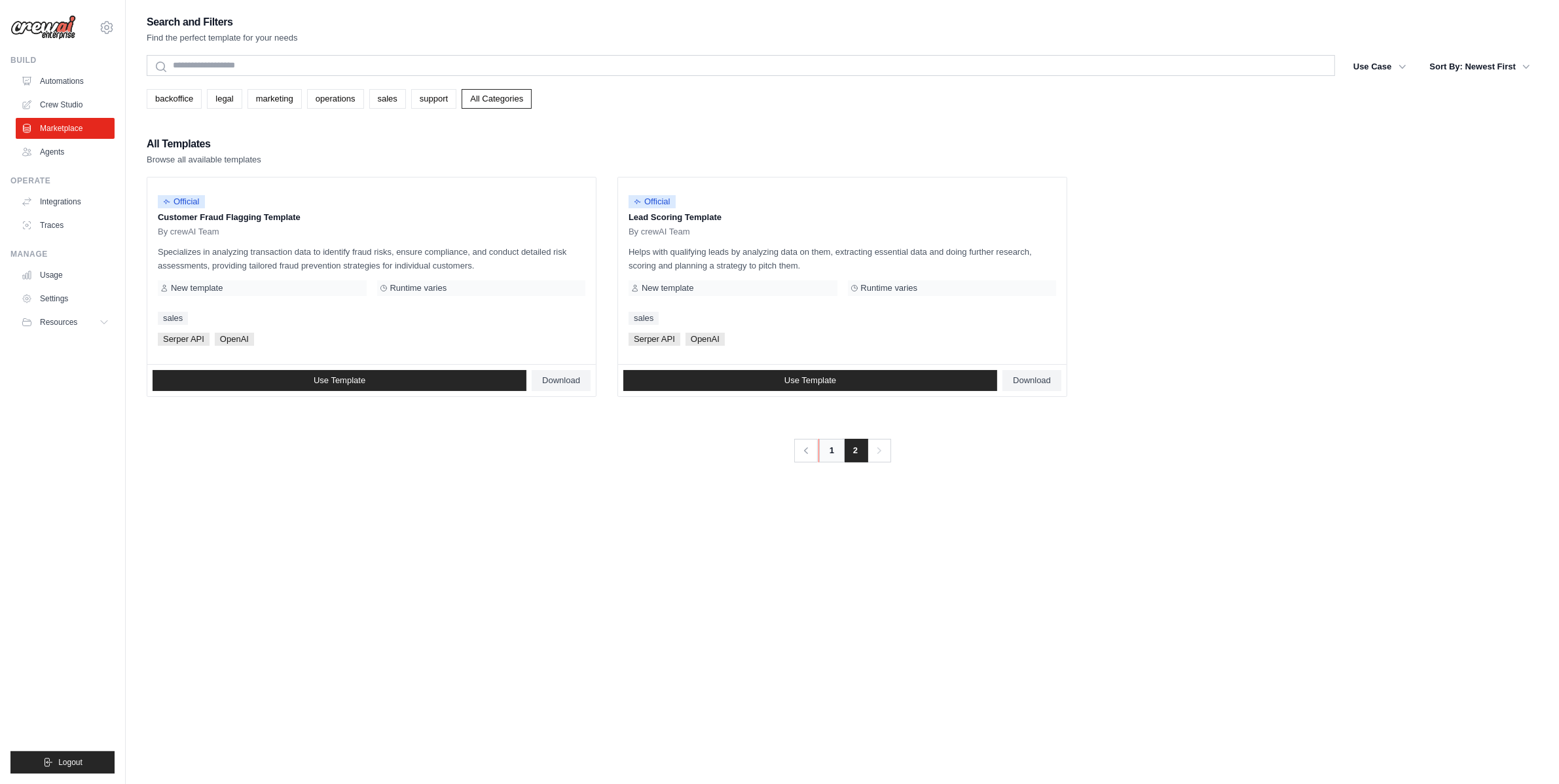
click at [837, 455] on link "1" at bounding box center [832, 450] width 26 height 23
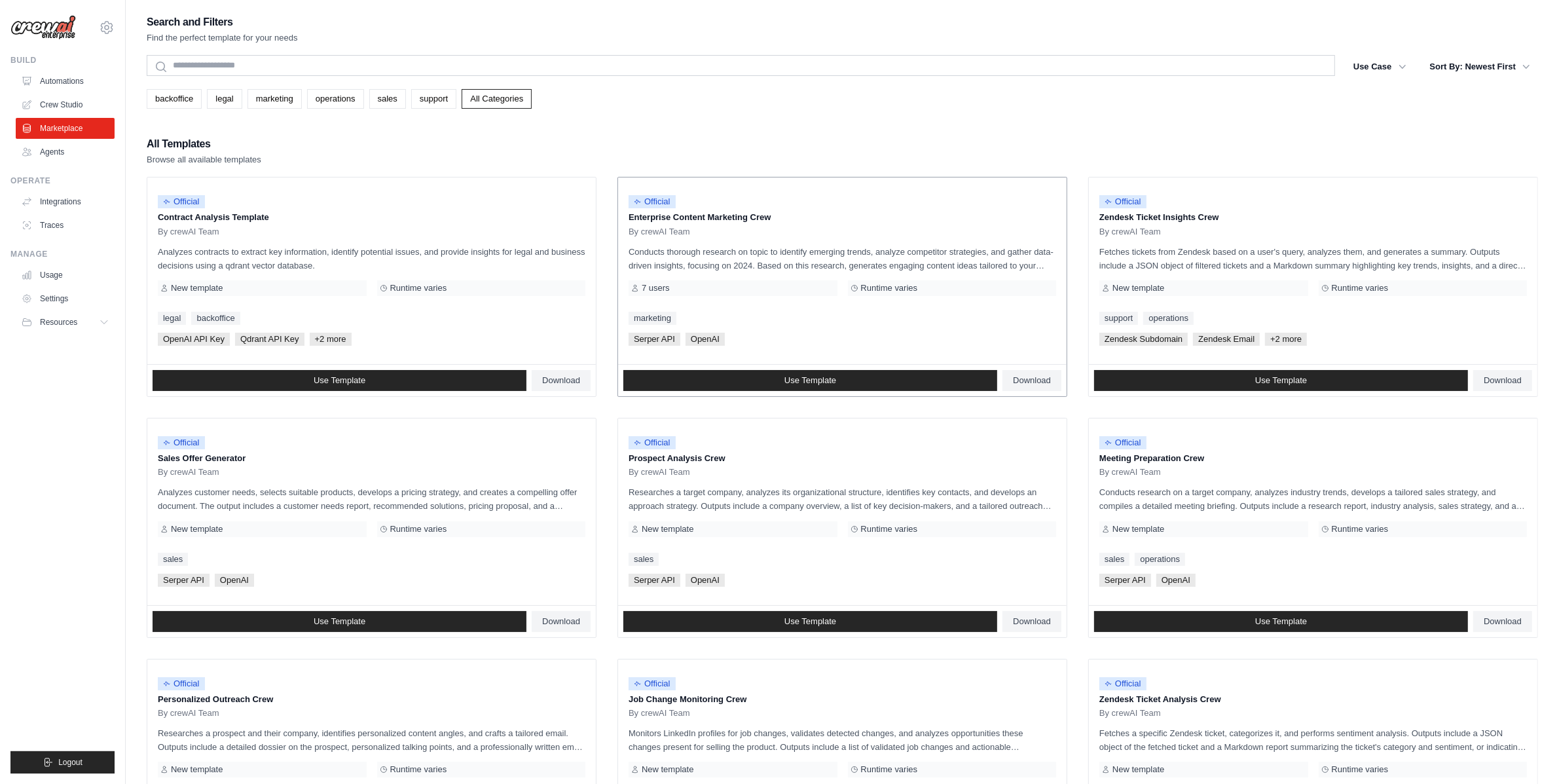
click at [681, 218] on p "Enterprise Content Marketing Crew" at bounding box center [843, 217] width 428 height 13
click at [667, 223] on p "Enterprise Content Marketing Crew" at bounding box center [843, 217] width 428 height 13
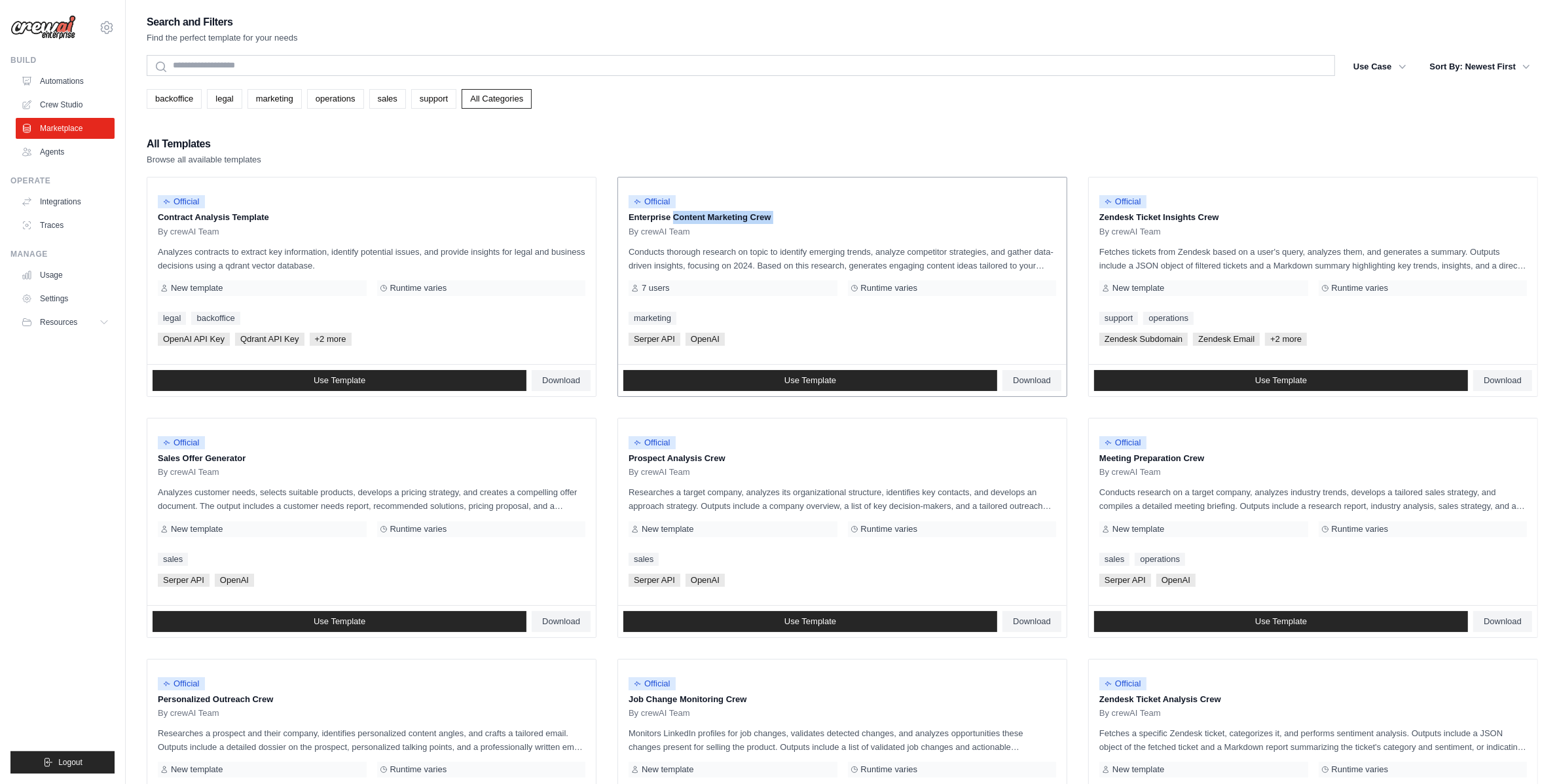
click at [667, 223] on p "Enterprise Content Marketing Crew" at bounding box center [843, 217] width 428 height 13
click at [927, 260] on p "Conducts thorough research on topic to identify emerging trends, analyze compet…" at bounding box center [843, 258] width 428 height 27
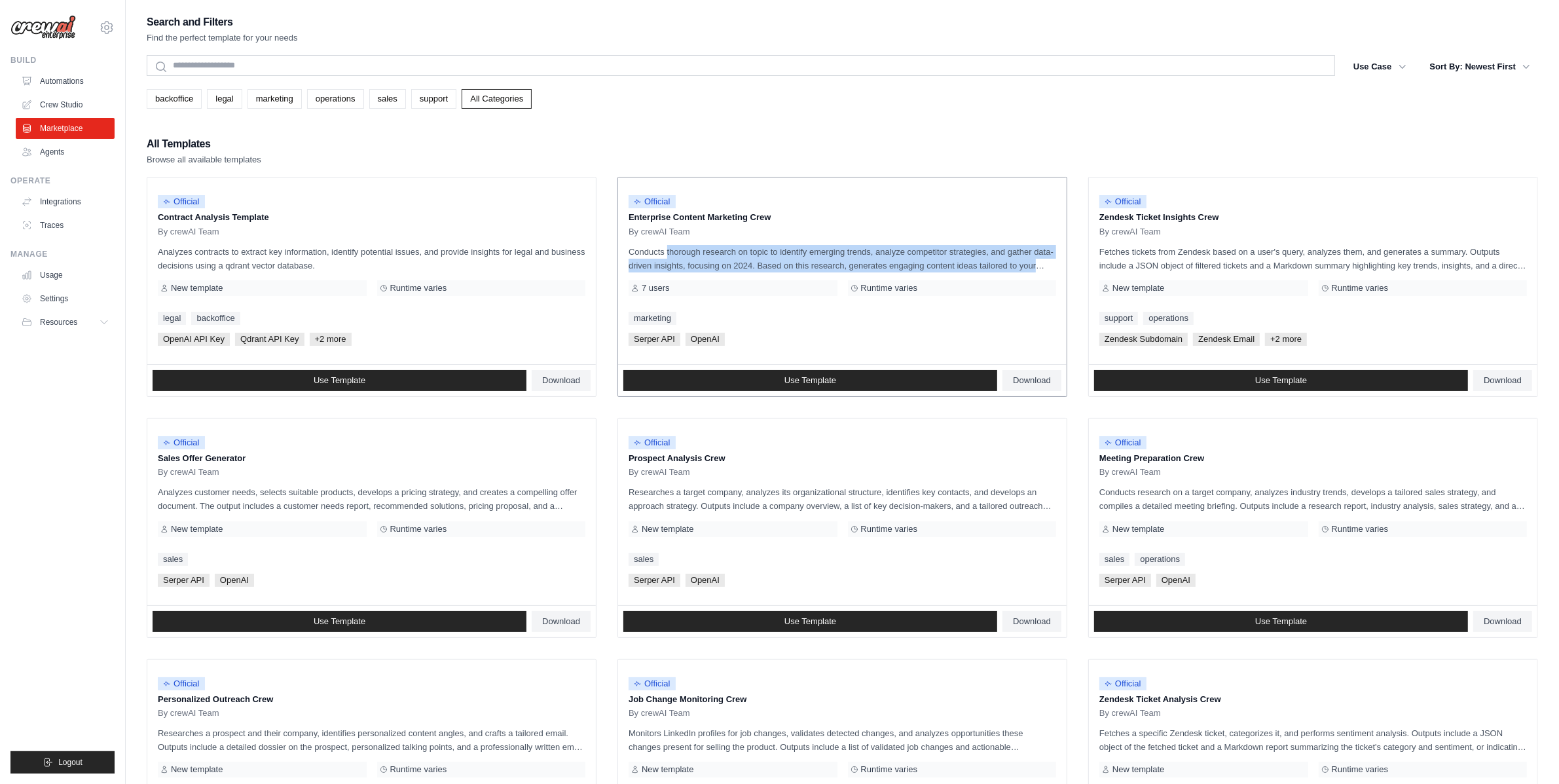
click at [927, 260] on p "Conducts thorough research on topic to identify emerging trends, analyze compet…" at bounding box center [843, 258] width 428 height 27
click at [1038, 384] on span "Download" at bounding box center [1032, 380] width 38 height 10
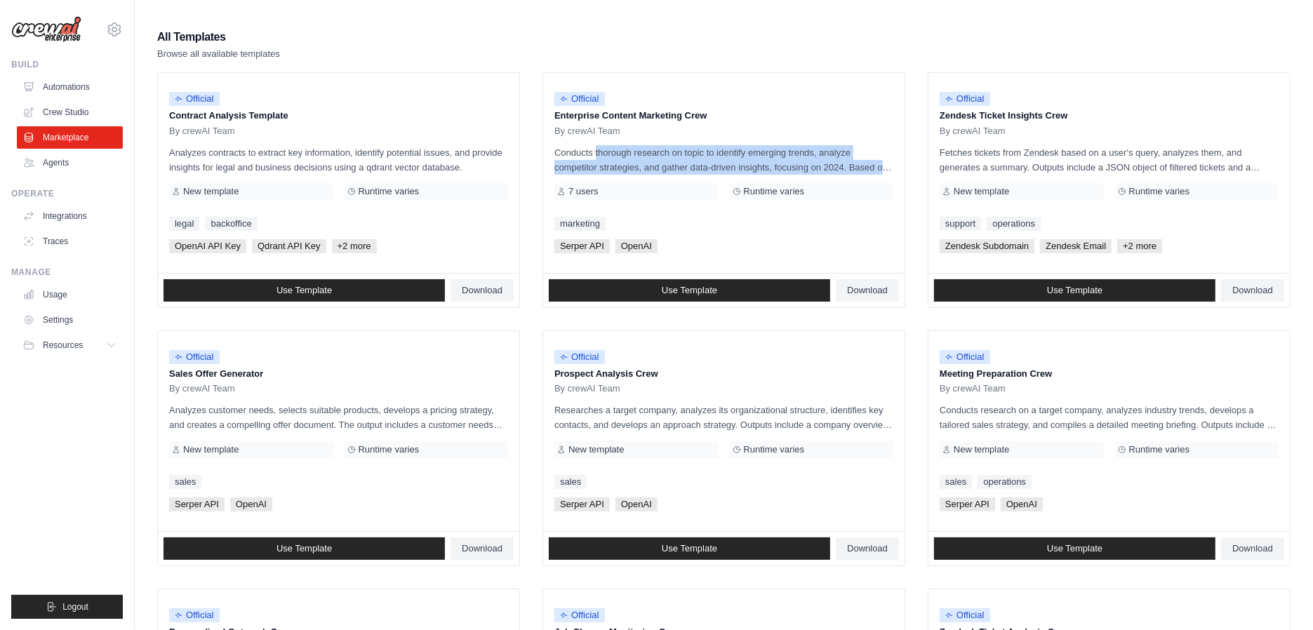
scroll to position [119, 0]
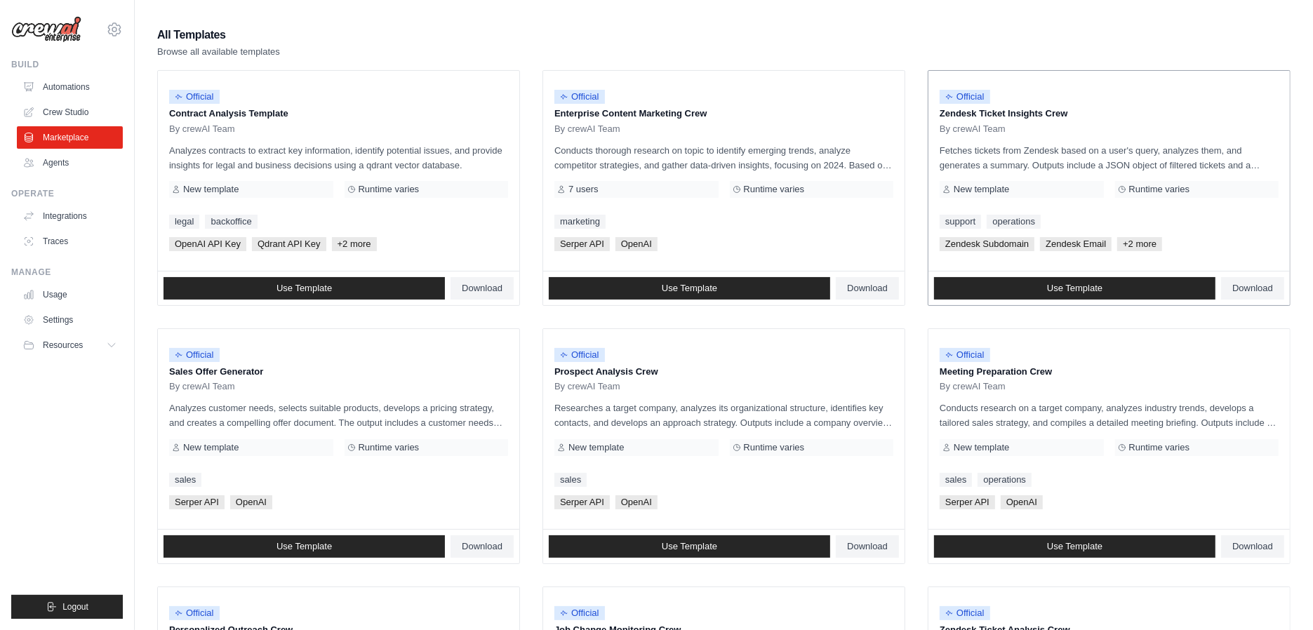
click at [1140, 241] on span "+2 more" at bounding box center [1139, 244] width 45 height 14
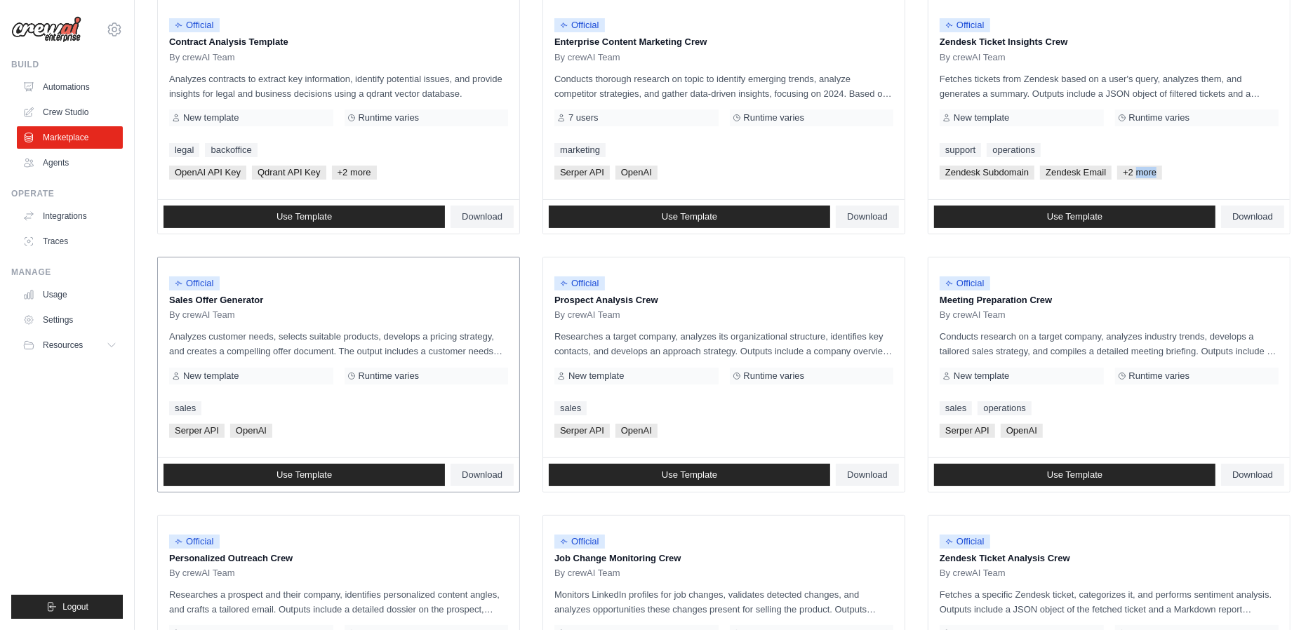
scroll to position [0, 0]
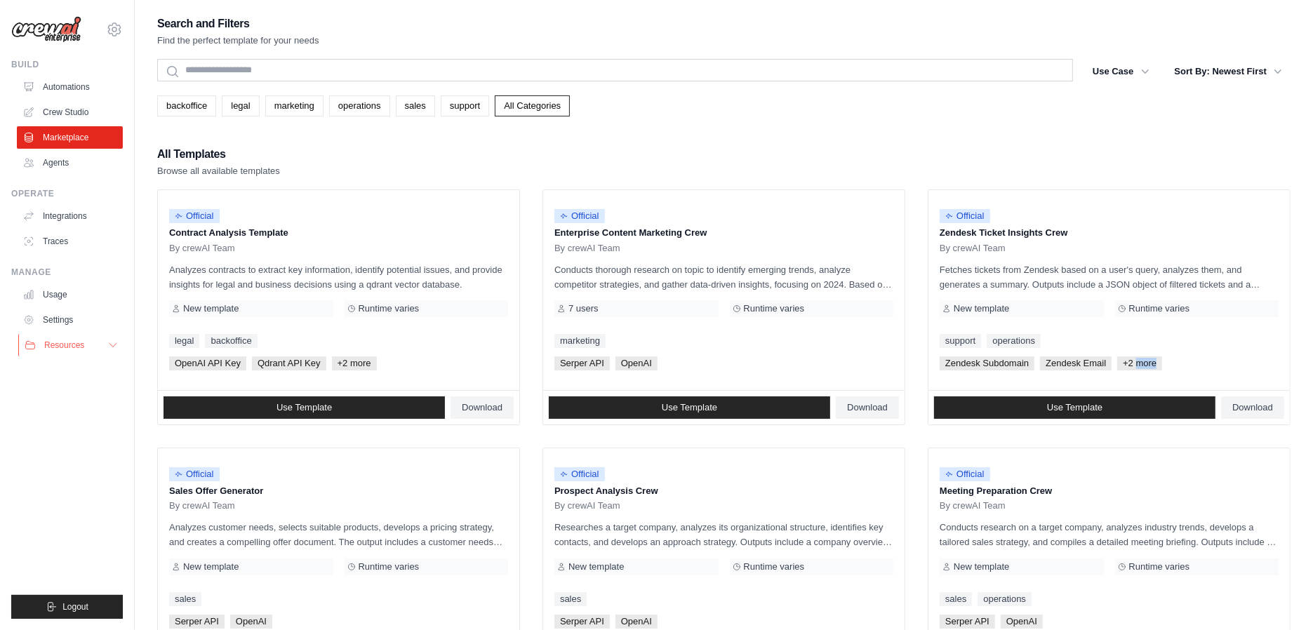
click at [84, 350] on button "Resources" at bounding box center [71, 345] width 106 height 22
